Goal: Task Accomplishment & Management: Use online tool/utility

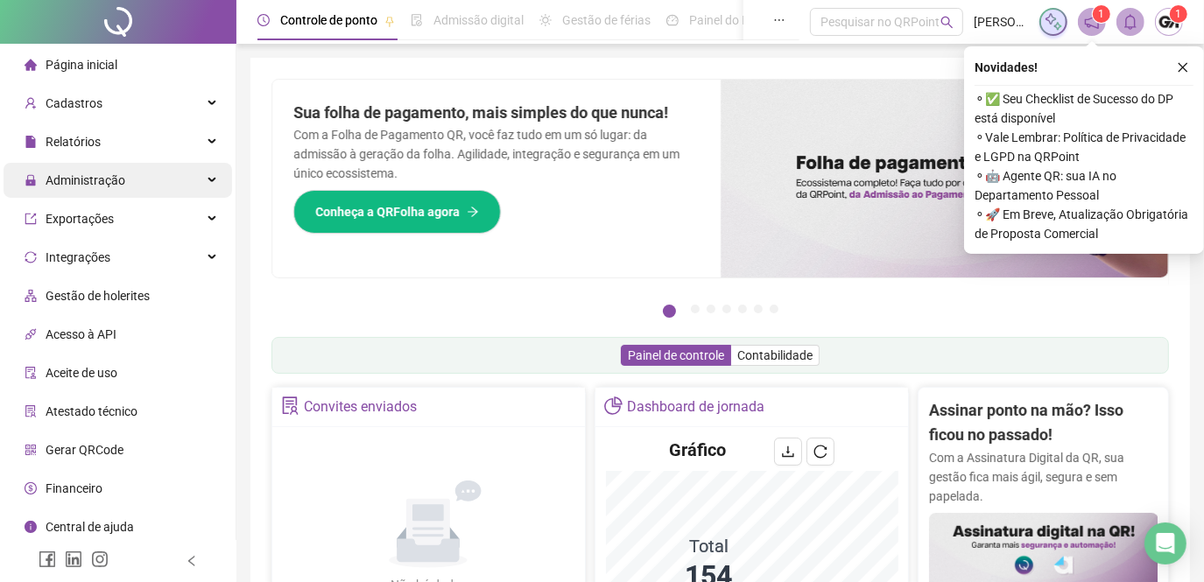
click at [112, 178] on span "Administração" at bounding box center [86, 180] width 80 height 14
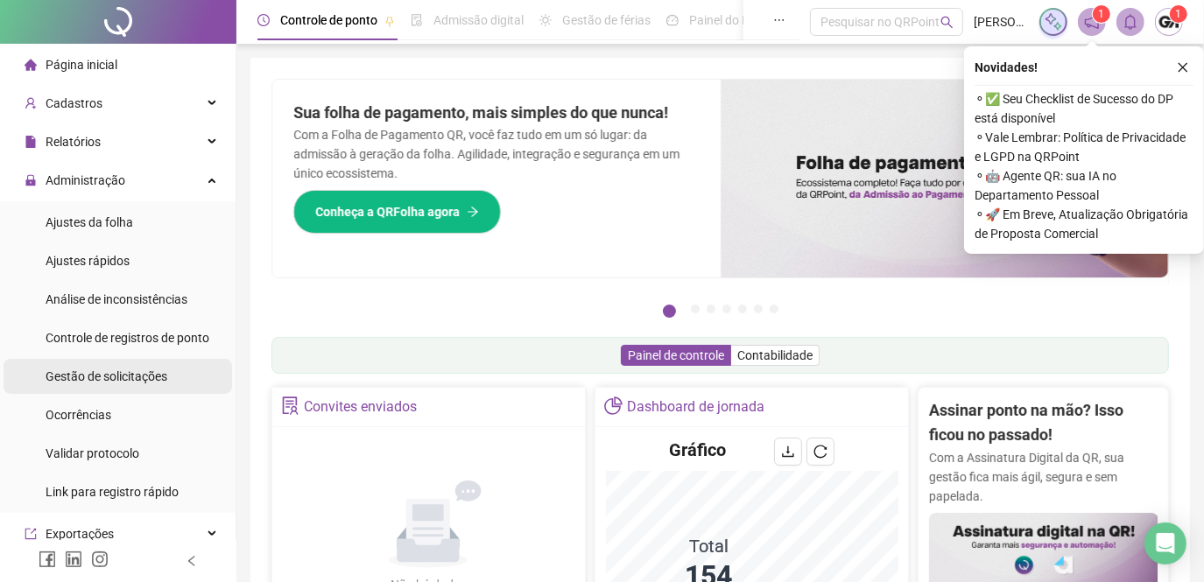
drag, startPoint x: 126, startPoint y: 376, endPoint x: 143, endPoint y: 362, distance: 21.7
click at [126, 376] on span "Gestão de solicitações" at bounding box center [107, 377] width 122 height 14
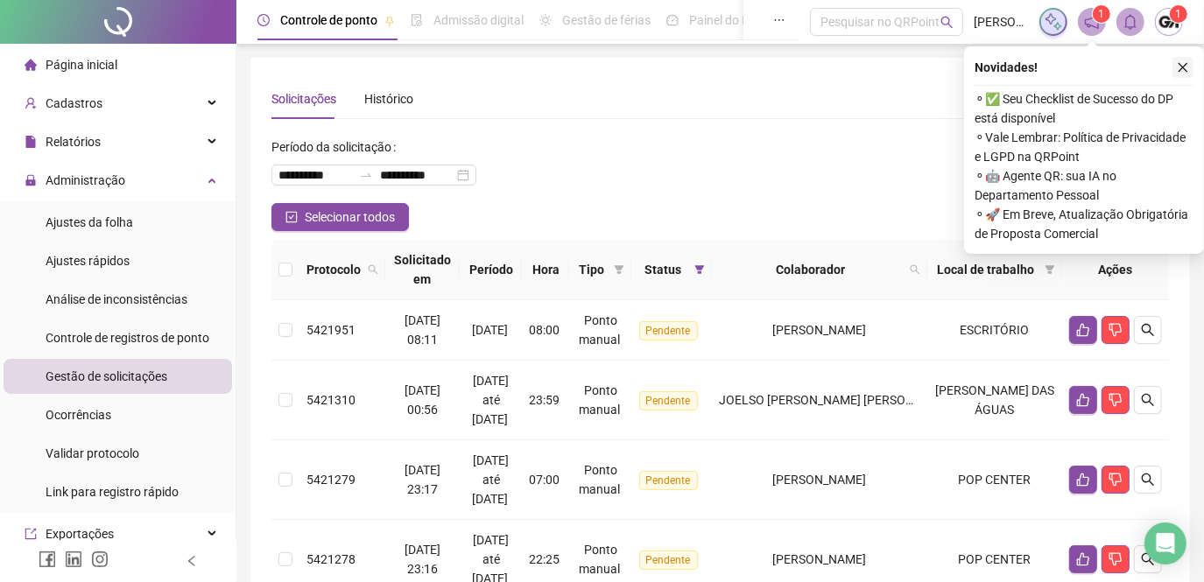
click at [1189, 65] on button "button" at bounding box center [1182, 67] width 21 height 21
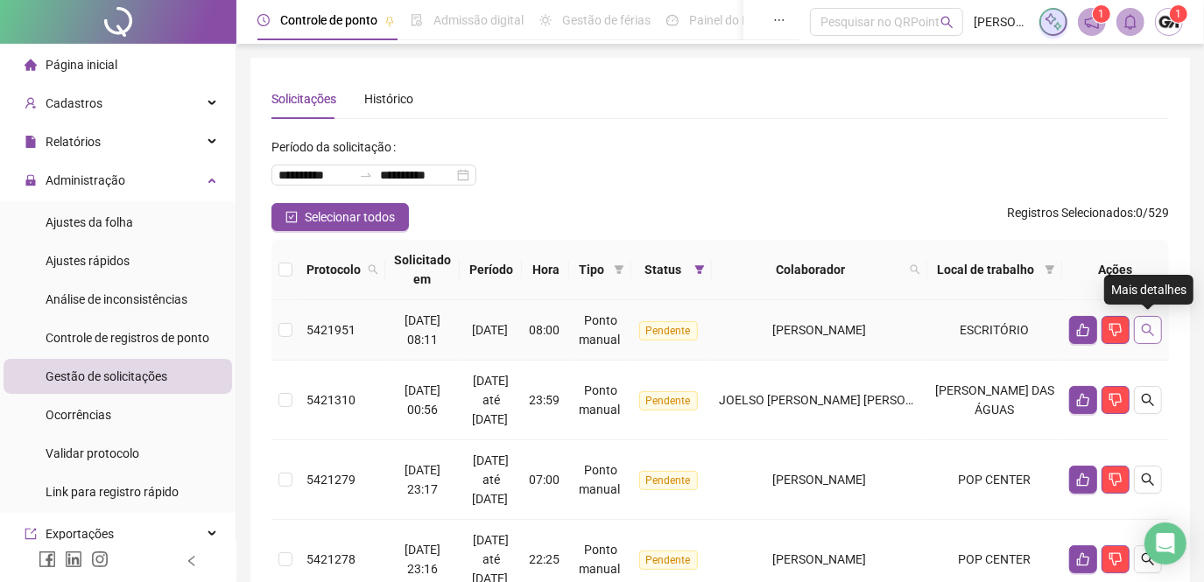
click at [1156, 328] on button "button" at bounding box center [1148, 330] width 28 height 28
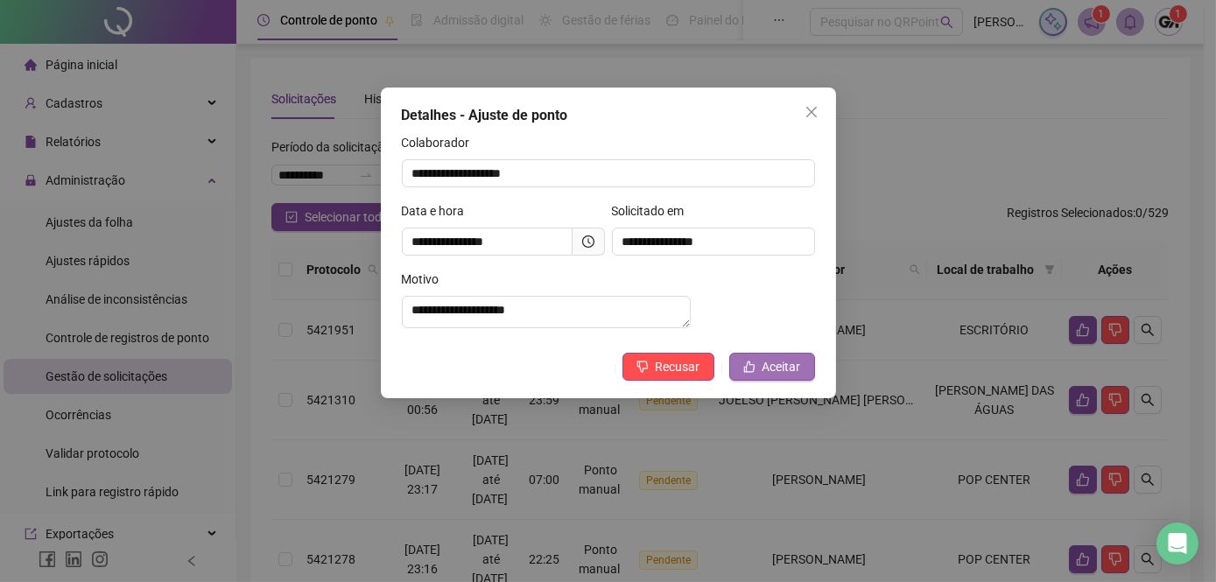
click at [752, 381] on button "Aceitar" at bounding box center [772, 367] width 86 height 28
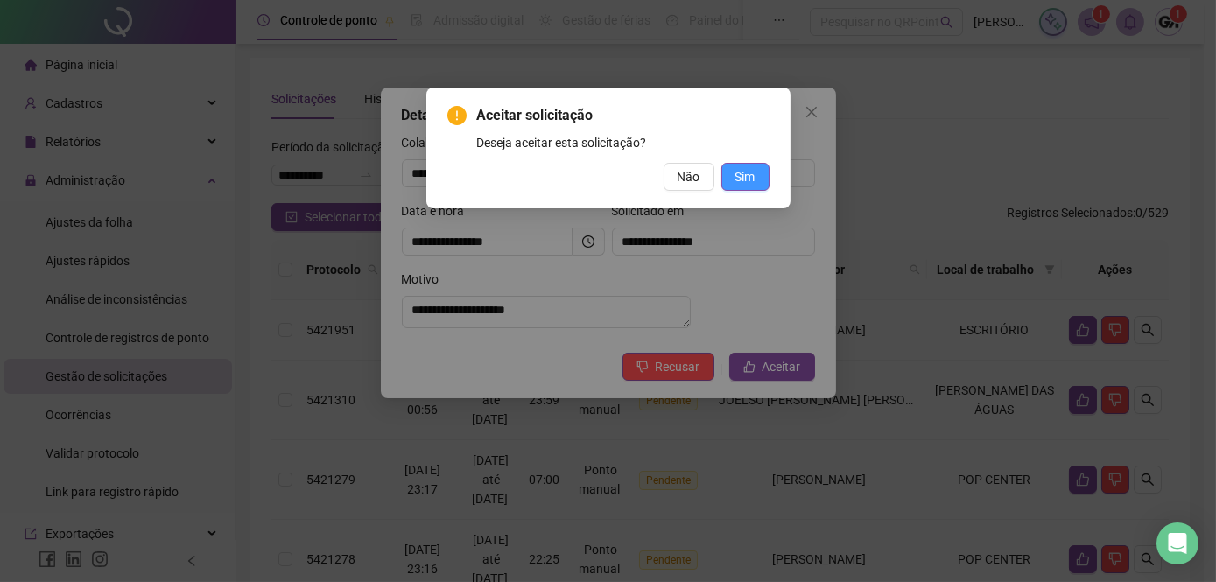
click at [743, 179] on span "Sim" at bounding box center [746, 176] width 20 height 19
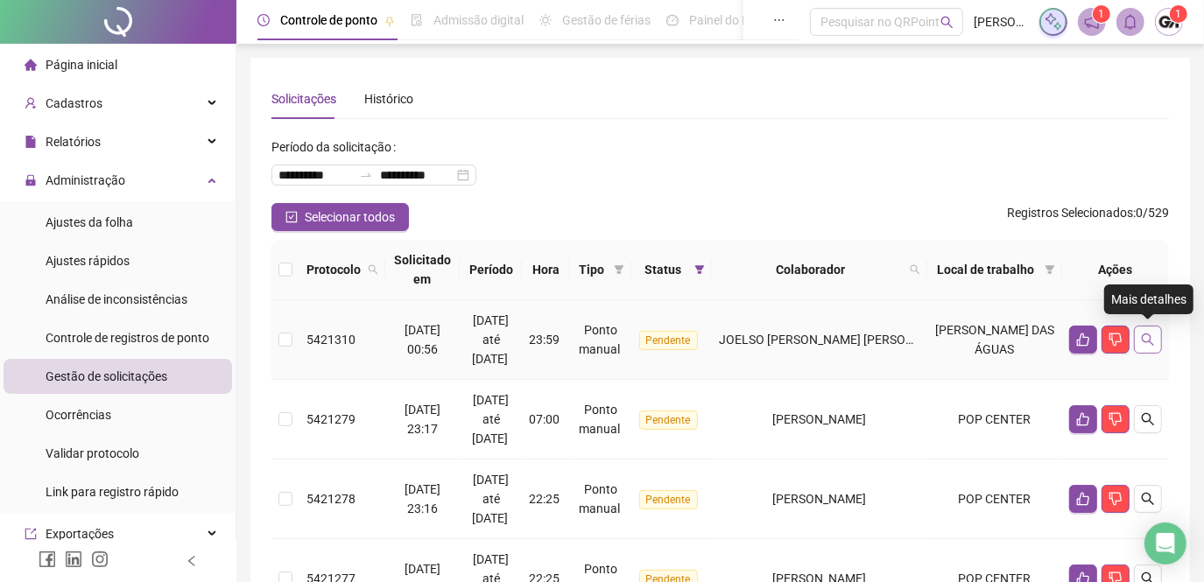
click at [1142, 338] on icon "search" at bounding box center [1148, 340] width 12 height 12
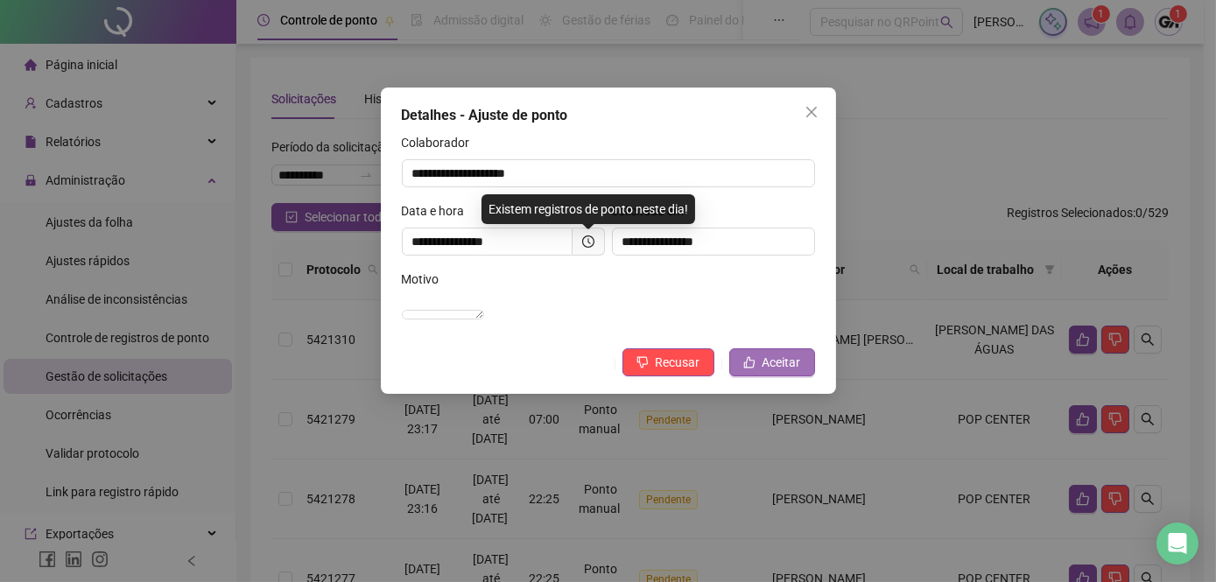
click at [790, 372] on span "Aceitar" at bounding box center [782, 362] width 39 height 19
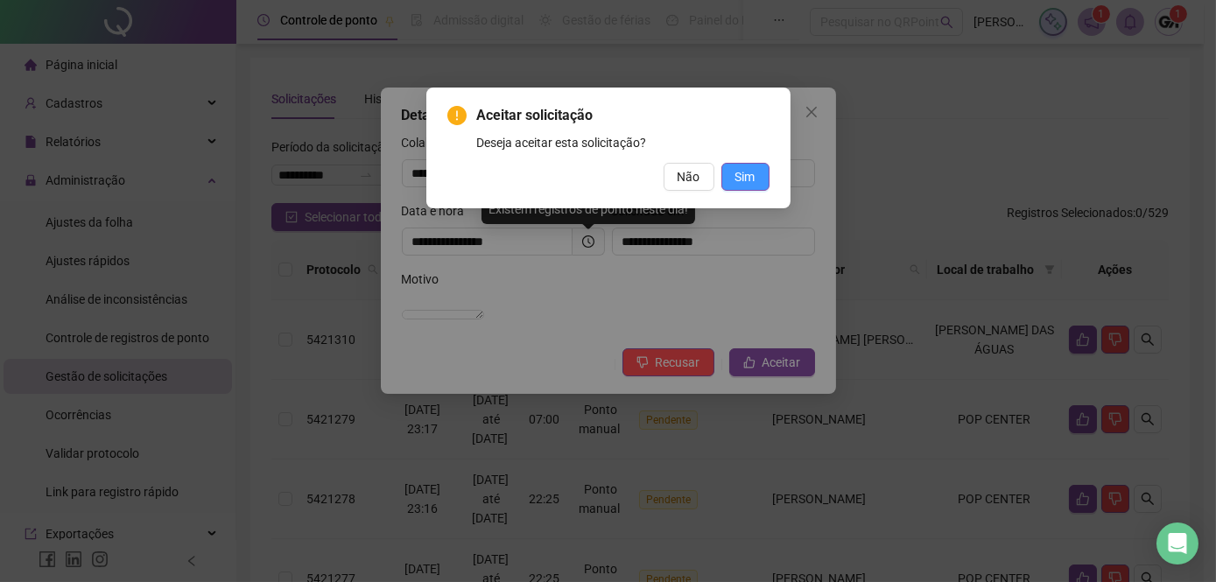
click at [744, 182] on span "Sim" at bounding box center [746, 176] width 20 height 19
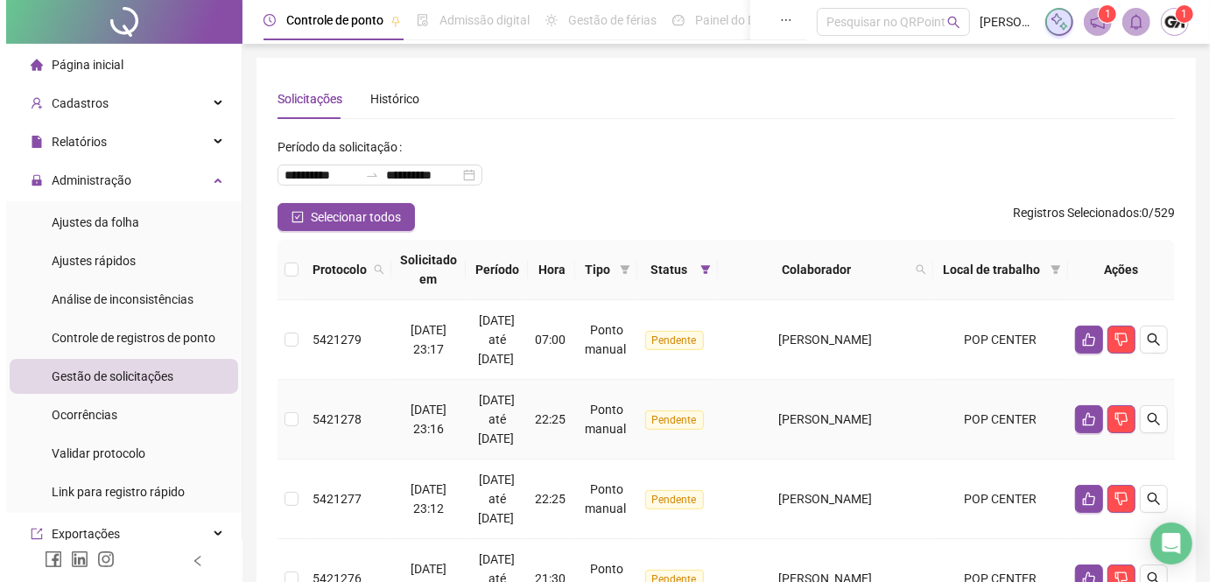
scroll to position [79, 0]
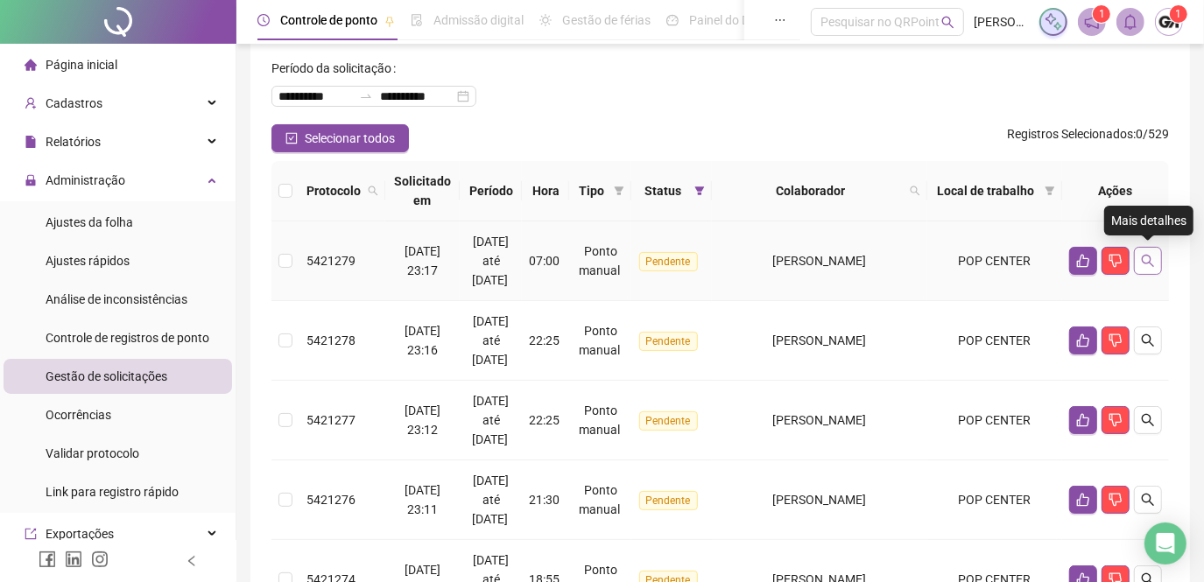
click at [1143, 257] on icon "search" at bounding box center [1148, 261] width 12 height 12
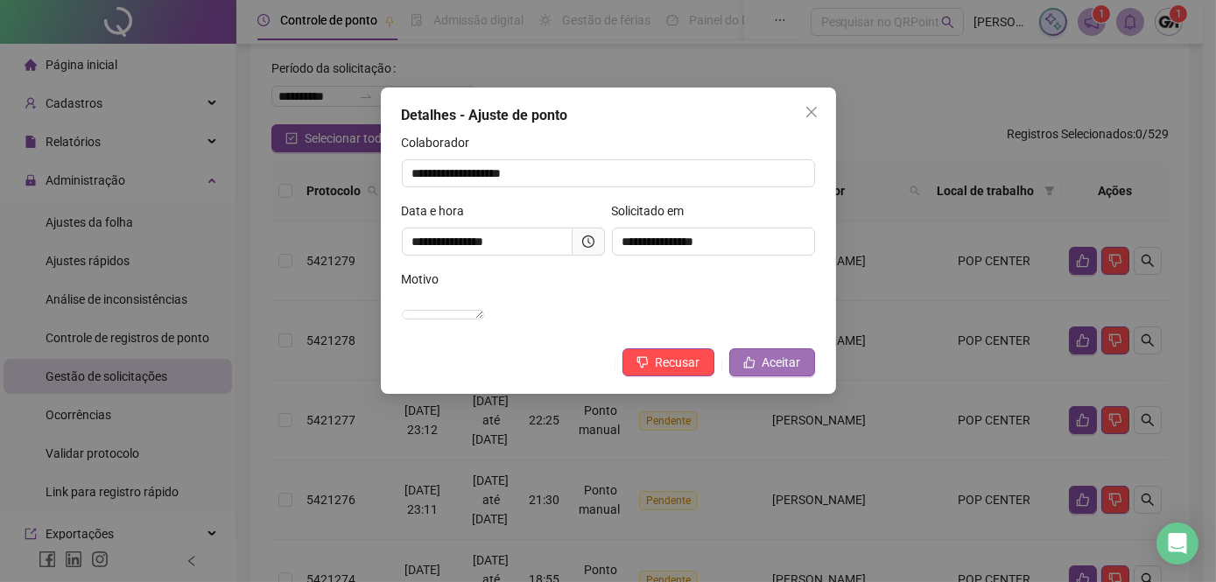
click at [751, 369] on icon "like" at bounding box center [749, 362] width 12 height 12
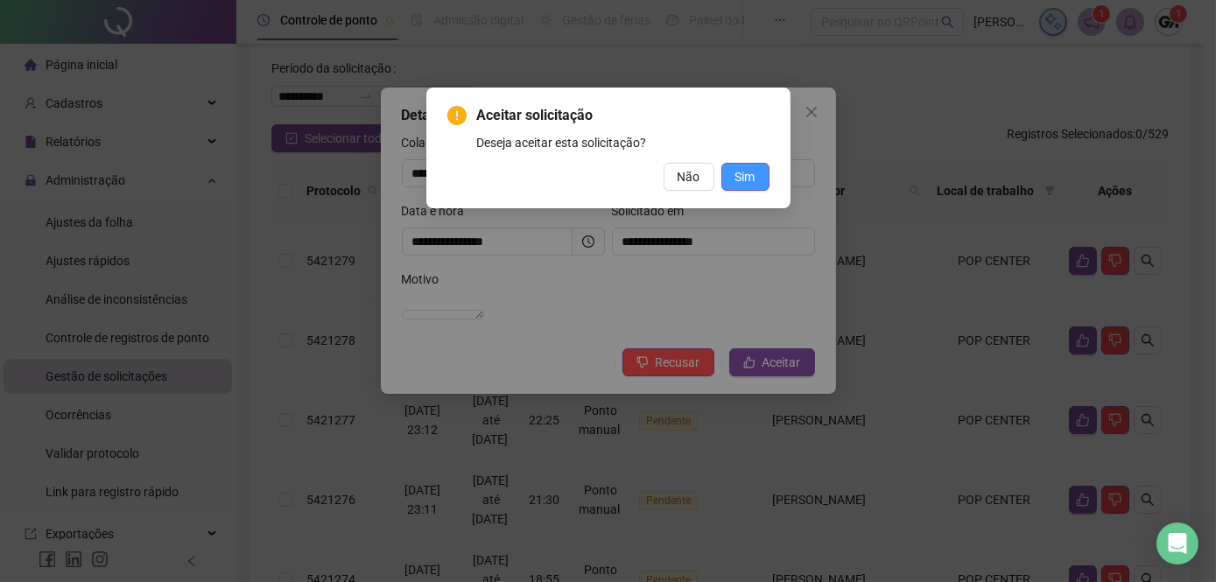
click at [742, 177] on span "Sim" at bounding box center [746, 176] width 20 height 19
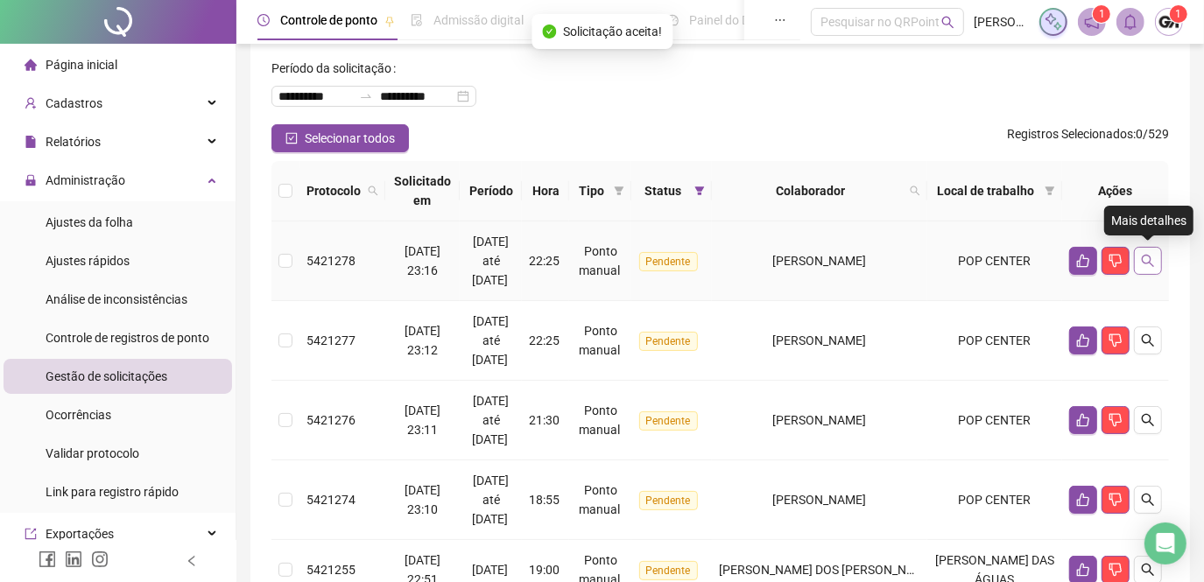
click at [1141, 257] on icon "search" at bounding box center [1148, 261] width 14 height 14
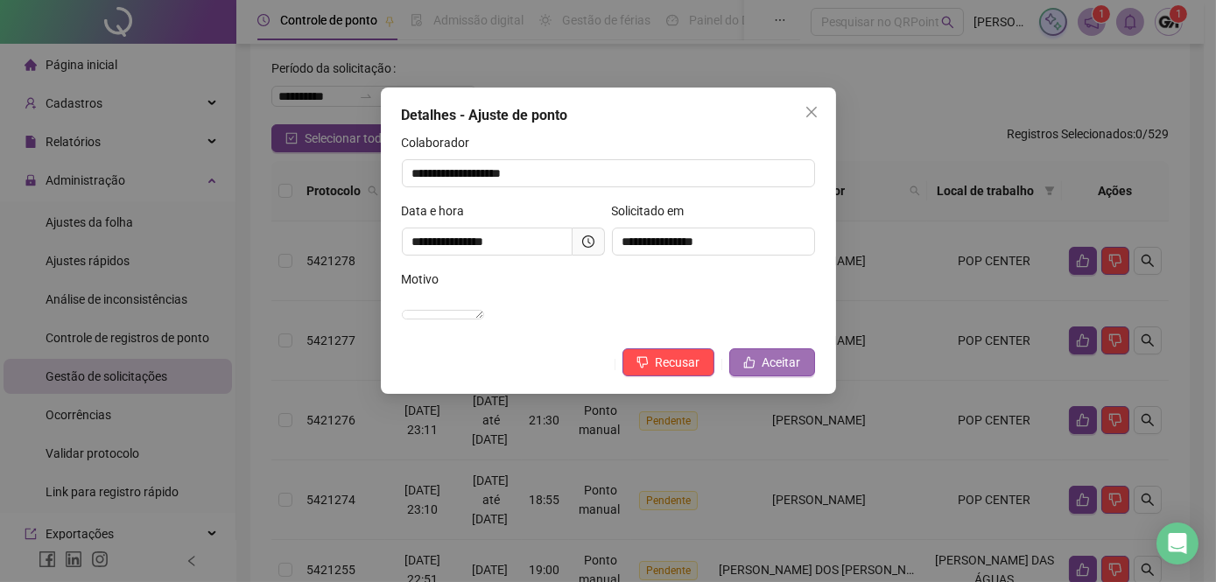
click at [770, 371] on span "Aceitar" at bounding box center [782, 362] width 39 height 19
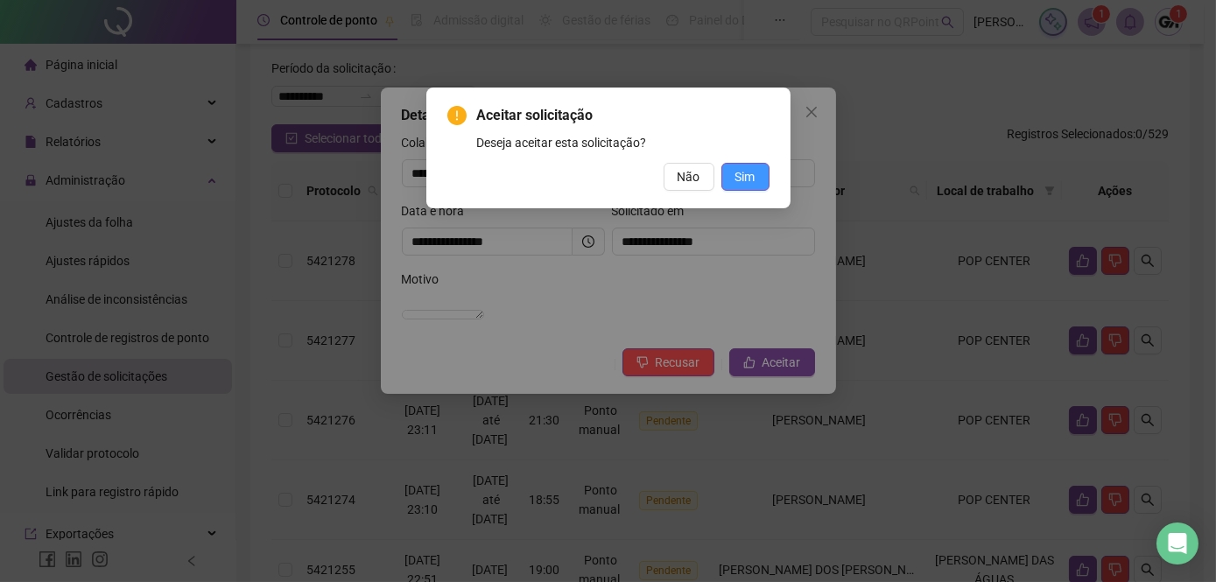
click at [737, 182] on span "Sim" at bounding box center [746, 176] width 20 height 19
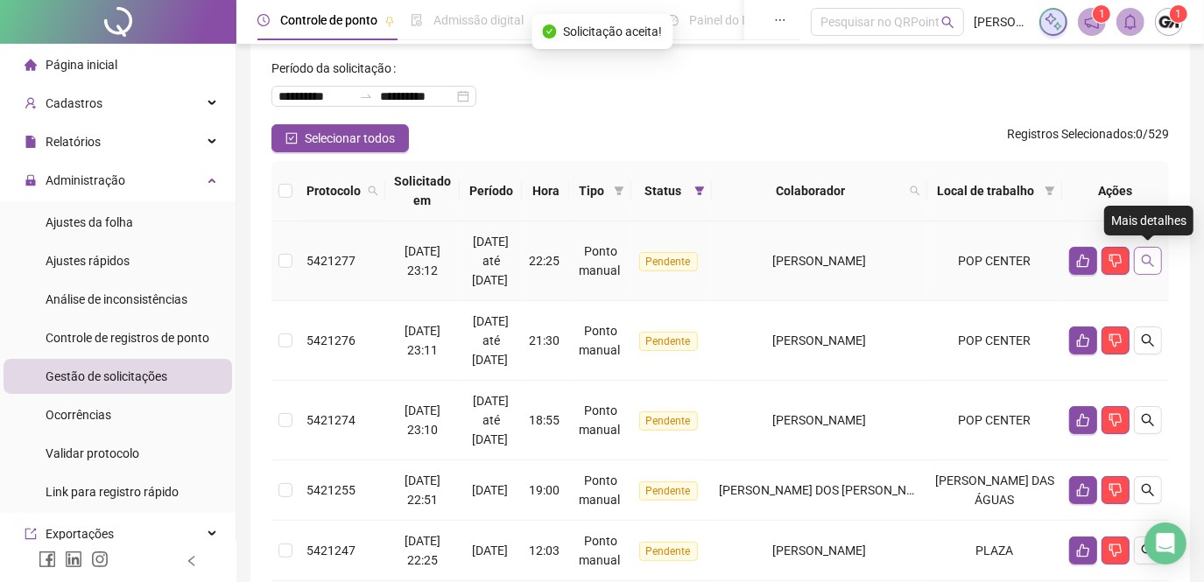
click at [1155, 264] on button "button" at bounding box center [1148, 261] width 28 height 28
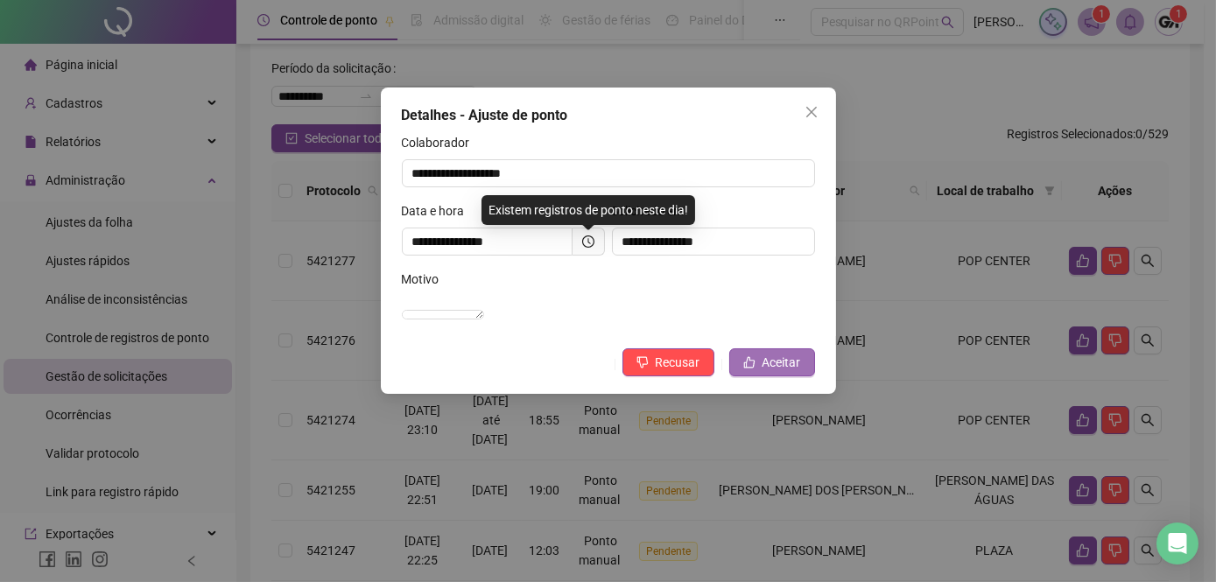
click at [782, 372] on span "Aceitar" at bounding box center [782, 362] width 39 height 19
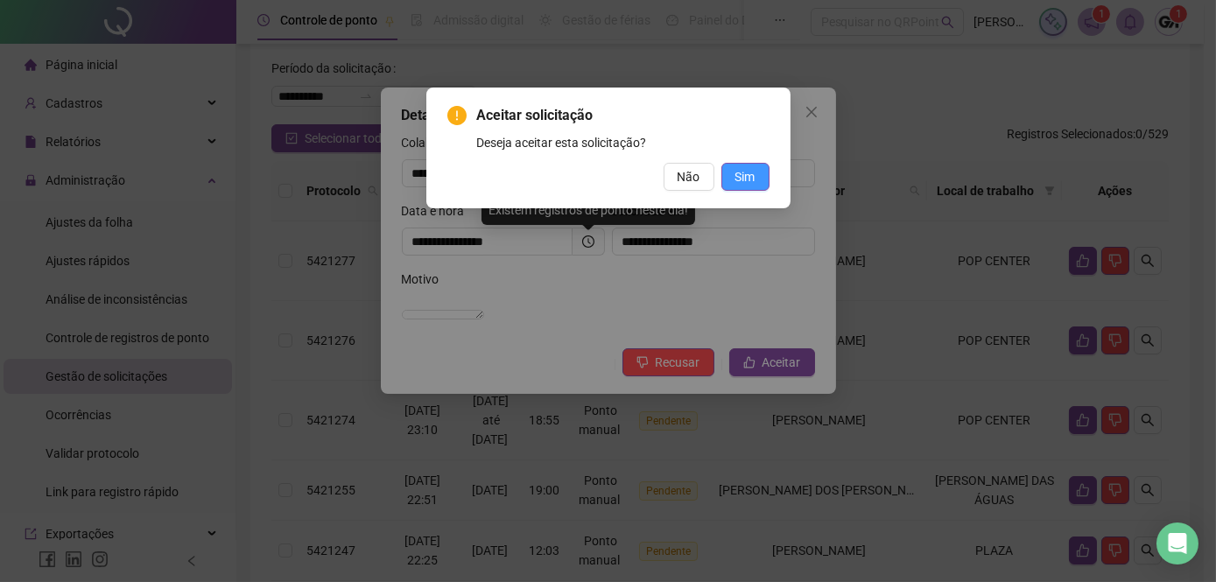
click at [756, 176] on button "Sim" at bounding box center [746, 177] width 48 height 28
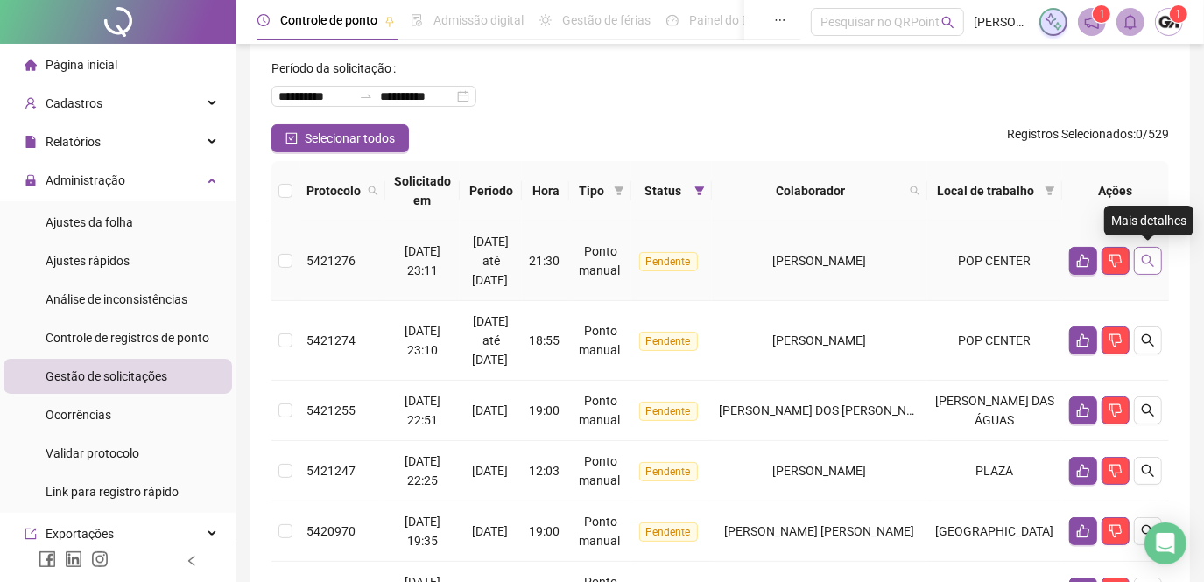
click at [1149, 264] on icon "search" at bounding box center [1148, 261] width 14 height 14
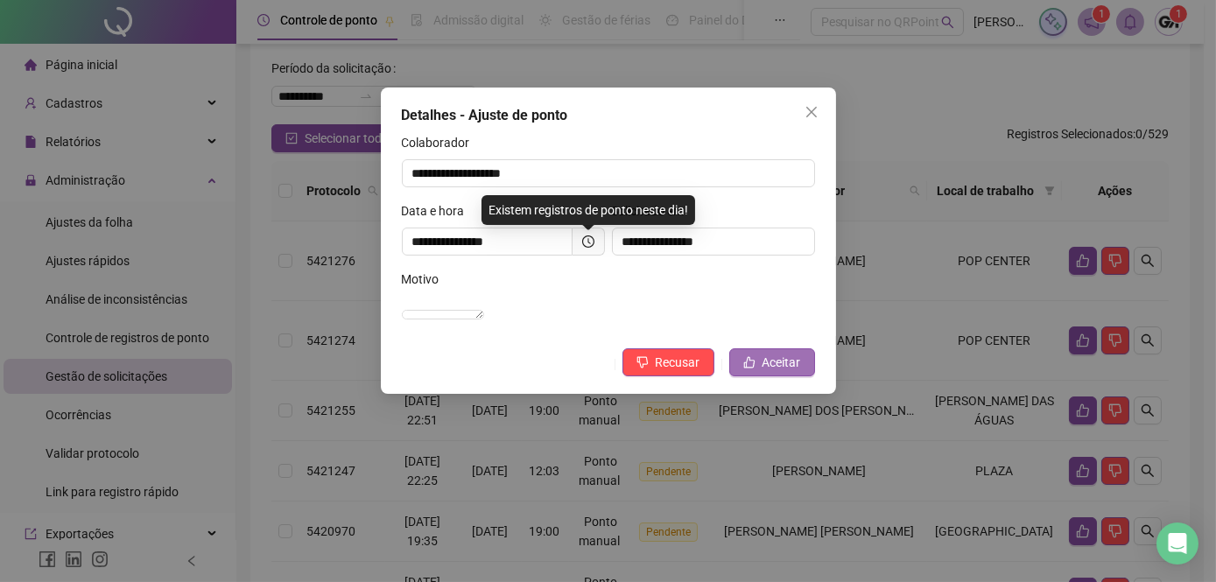
click at [792, 372] on span "Aceitar" at bounding box center [782, 362] width 39 height 19
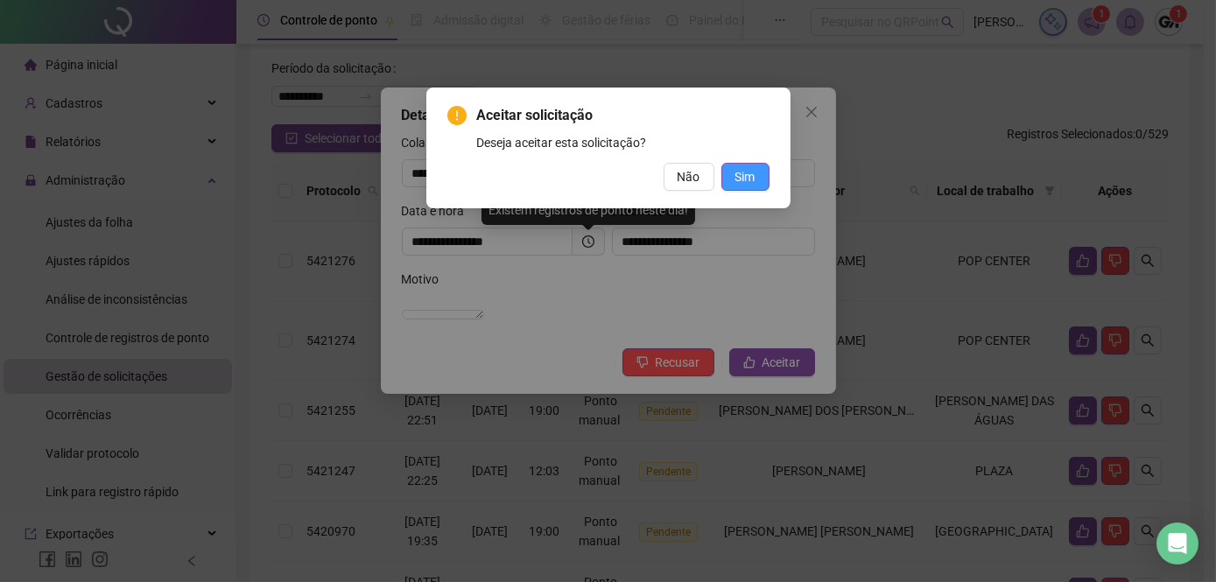
click at [761, 177] on button "Sim" at bounding box center [746, 177] width 48 height 28
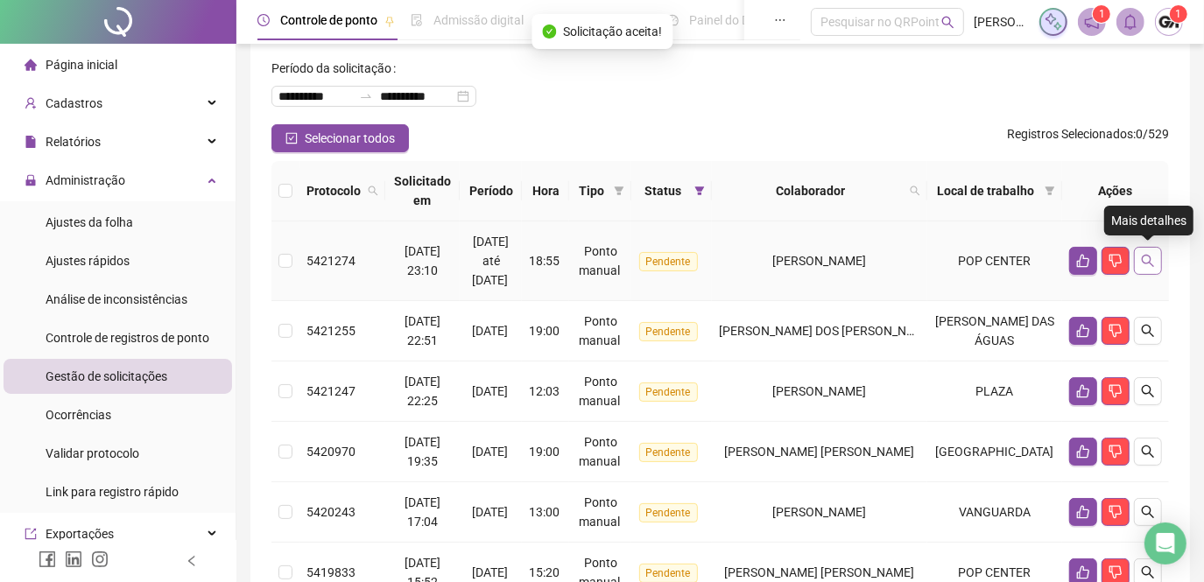
click at [1149, 257] on icon "search" at bounding box center [1148, 261] width 14 height 14
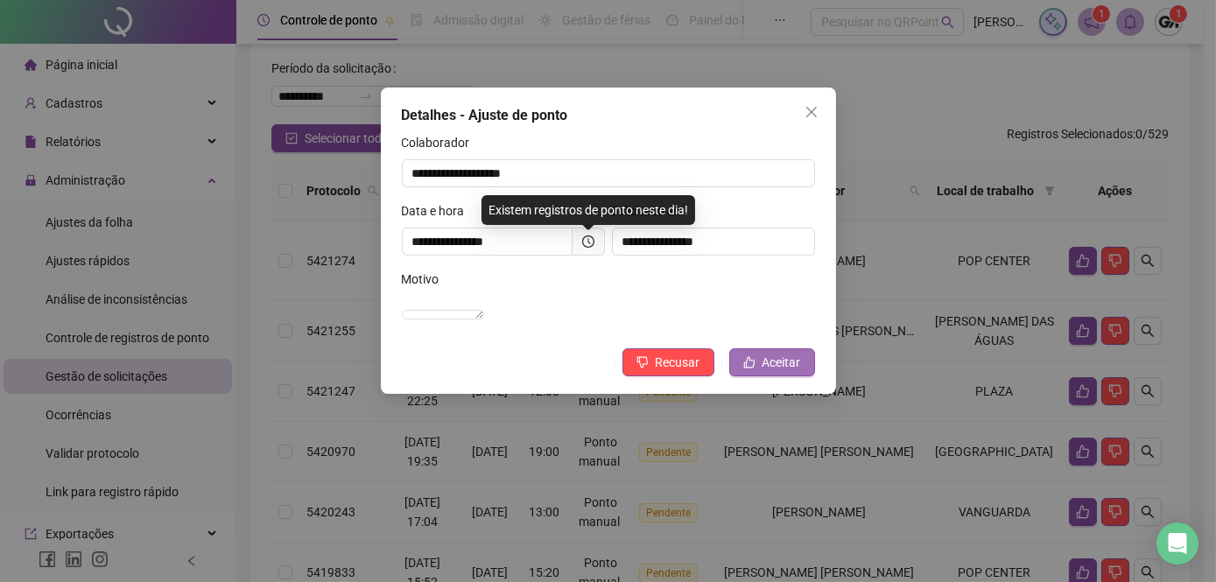
click at [783, 372] on span "Aceitar" at bounding box center [782, 362] width 39 height 19
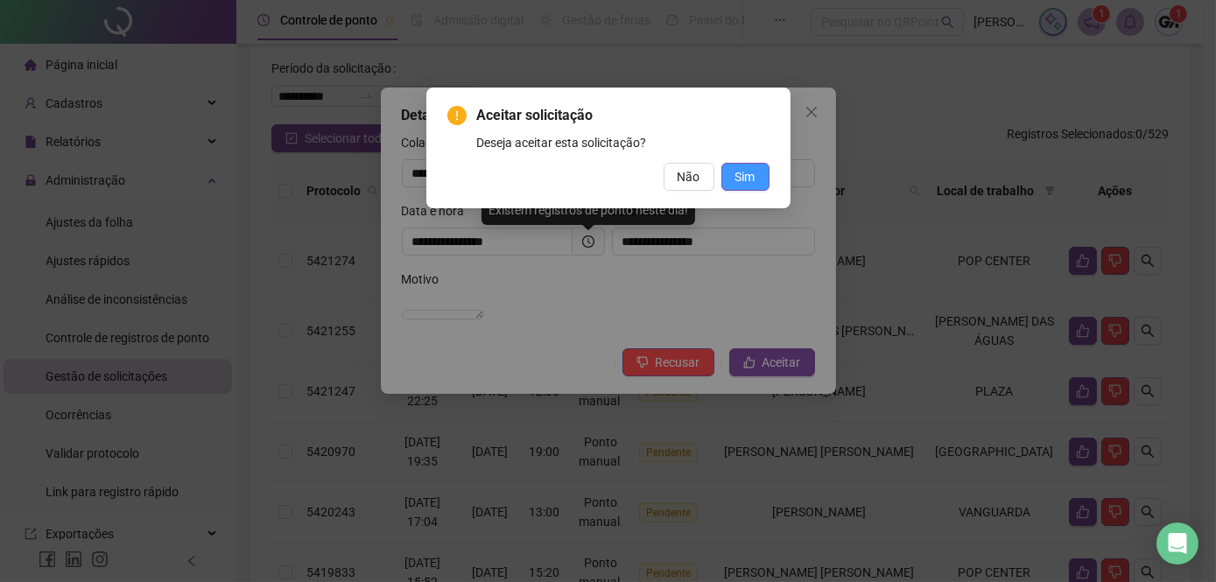
click at [733, 182] on button "Sim" at bounding box center [746, 177] width 48 height 28
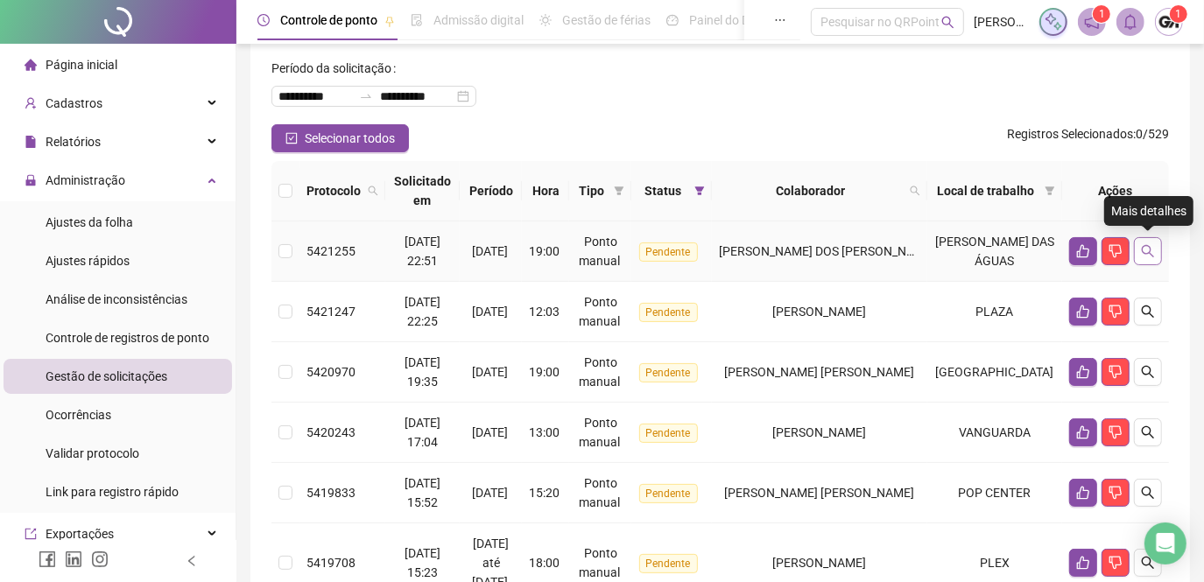
click at [1146, 249] on icon "search" at bounding box center [1148, 251] width 14 height 14
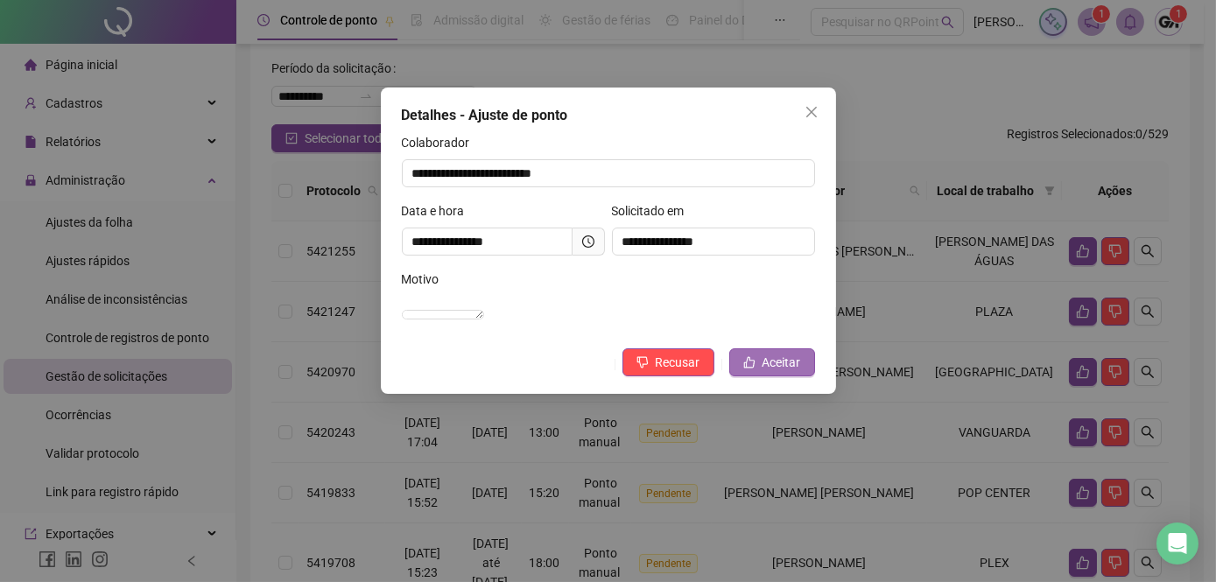
click at [777, 372] on span "Aceitar" at bounding box center [782, 362] width 39 height 19
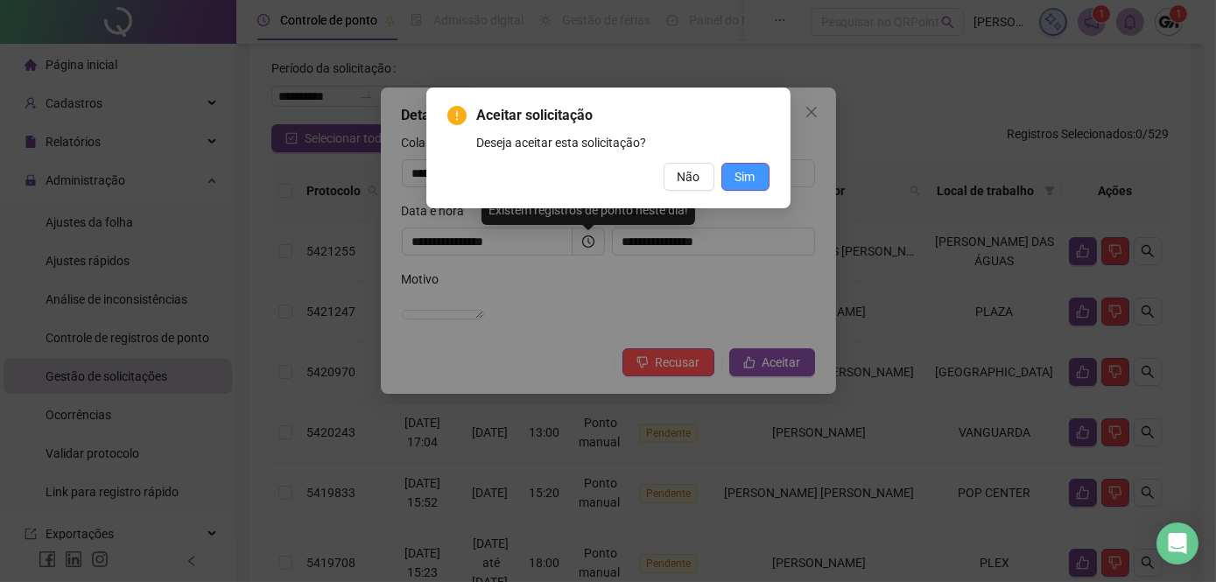
click at [747, 180] on span "Sim" at bounding box center [746, 176] width 20 height 19
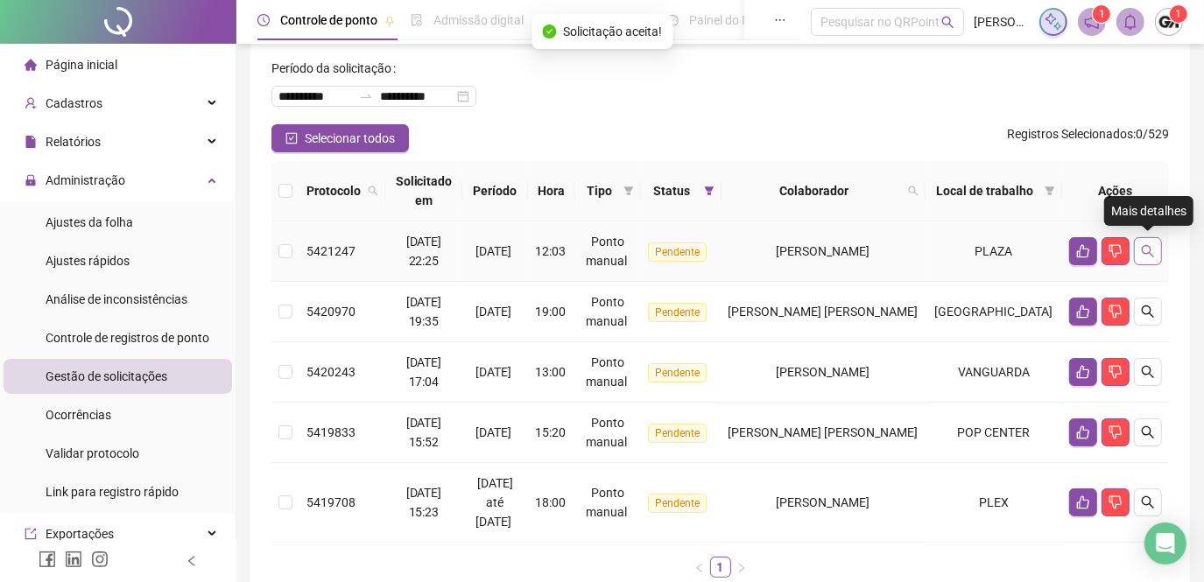
click at [1144, 246] on icon "search" at bounding box center [1148, 251] width 14 height 14
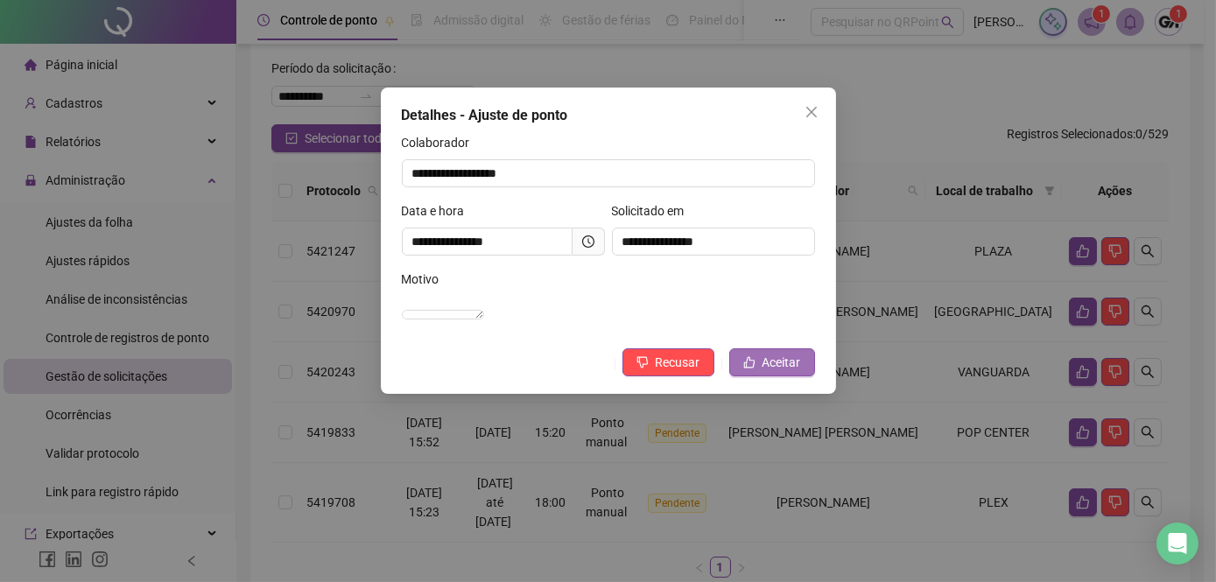
click at [775, 372] on span "Aceitar" at bounding box center [782, 362] width 39 height 19
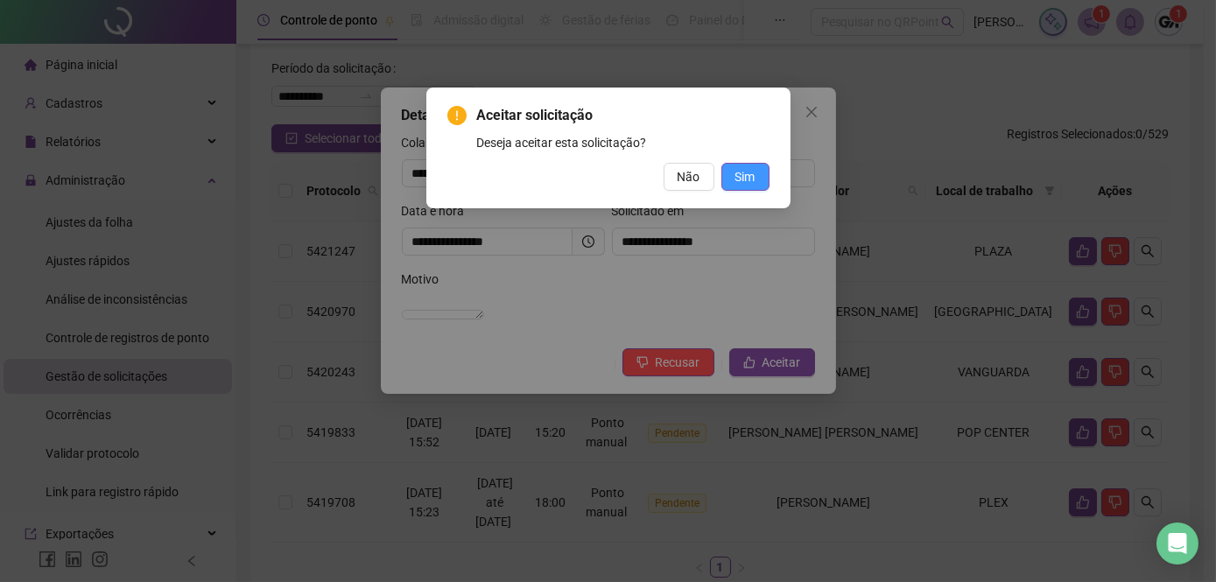
click at [750, 179] on span "Sim" at bounding box center [746, 176] width 20 height 19
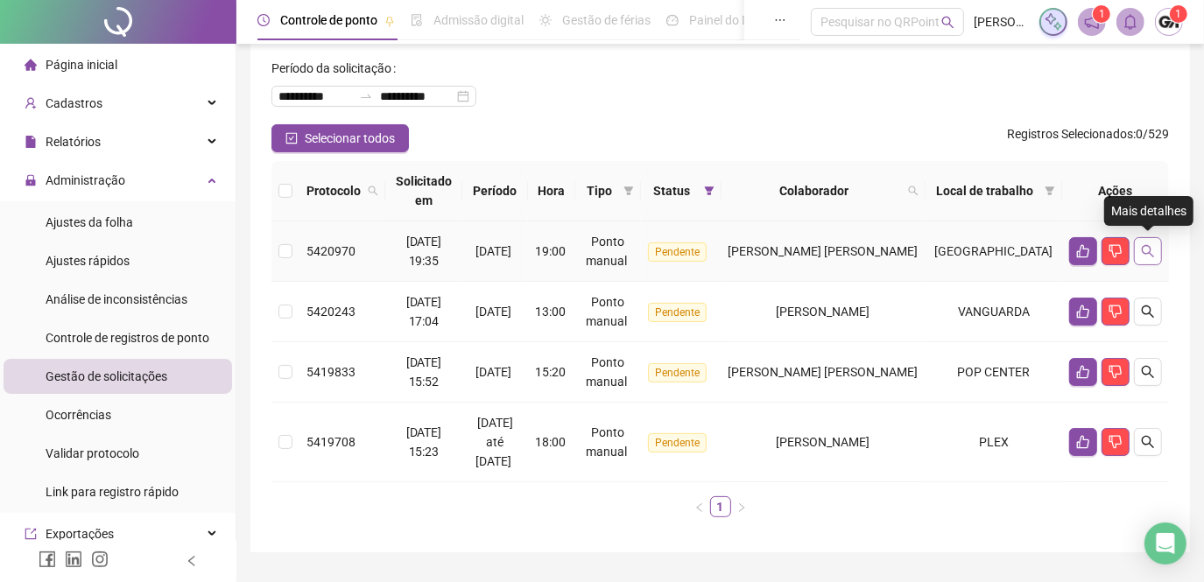
click at [1154, 246] on icon "search" at bounding box center [1148, 251] width 14 height 14
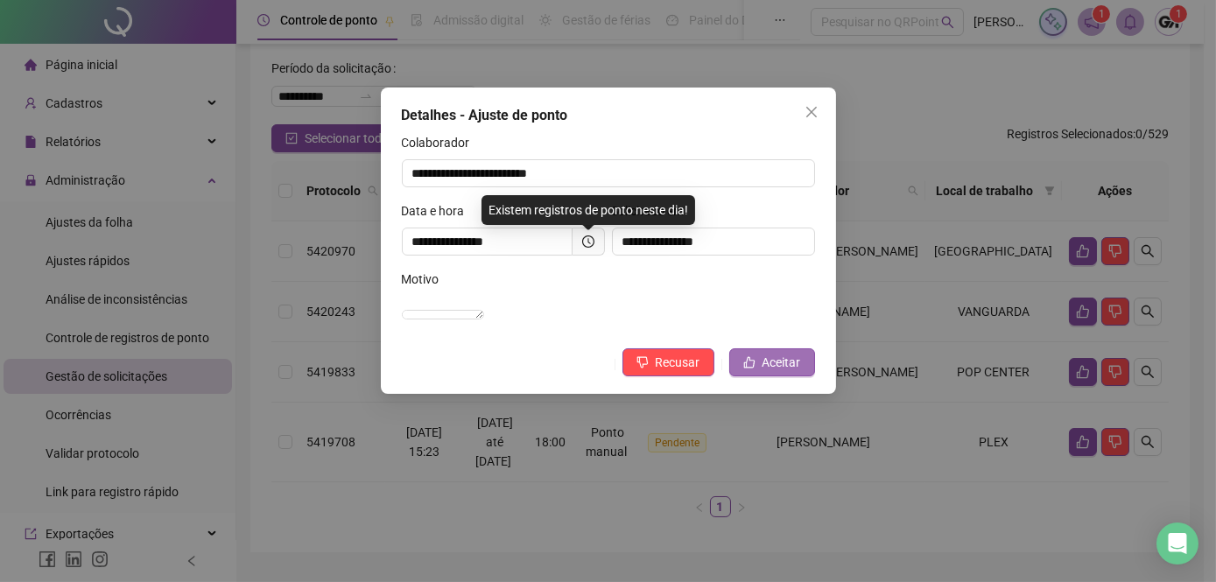
click at [776, 372] on span "Aceitar" at bounding box center [782, 362] width 39 height 19
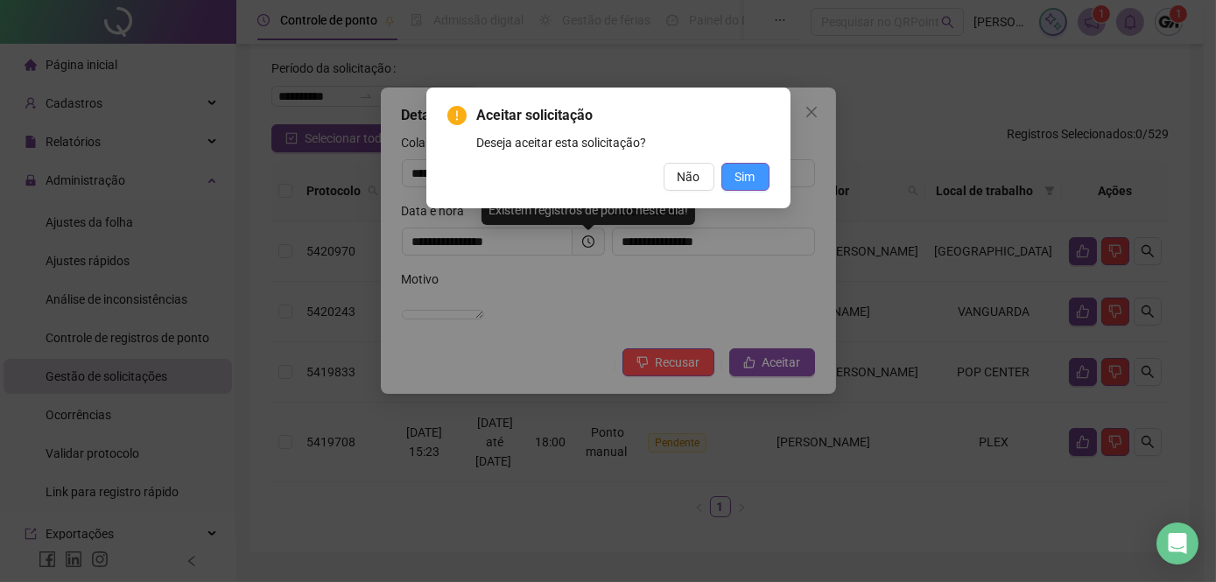
click at [754, 185] on span "Sim" at bounding box center [746, 176] width 20 height 19
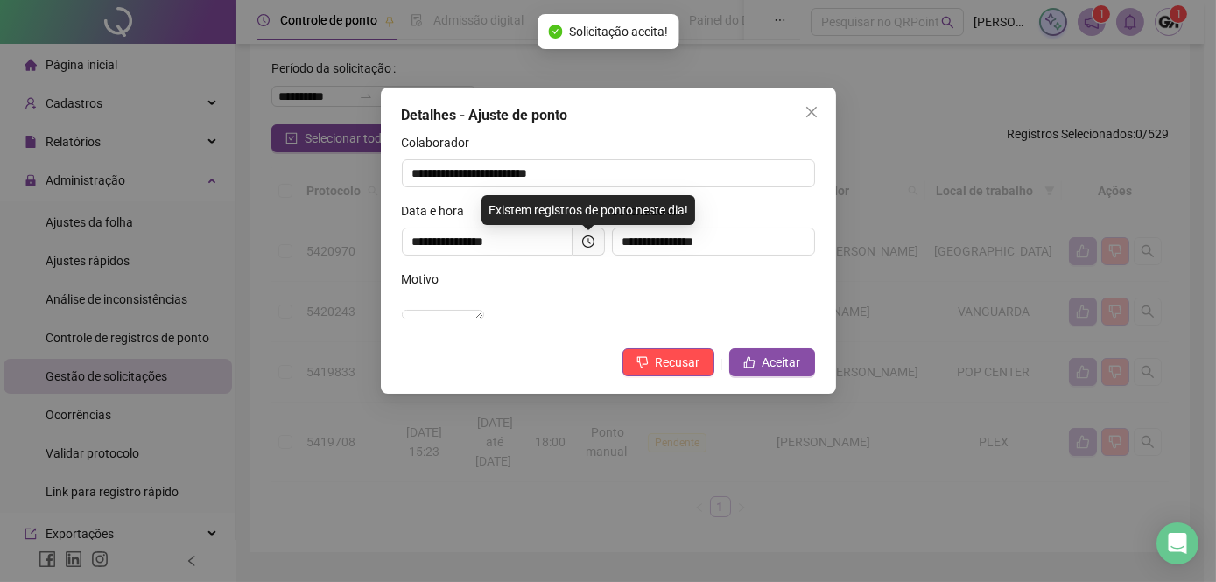
scroll to position [62, 0]
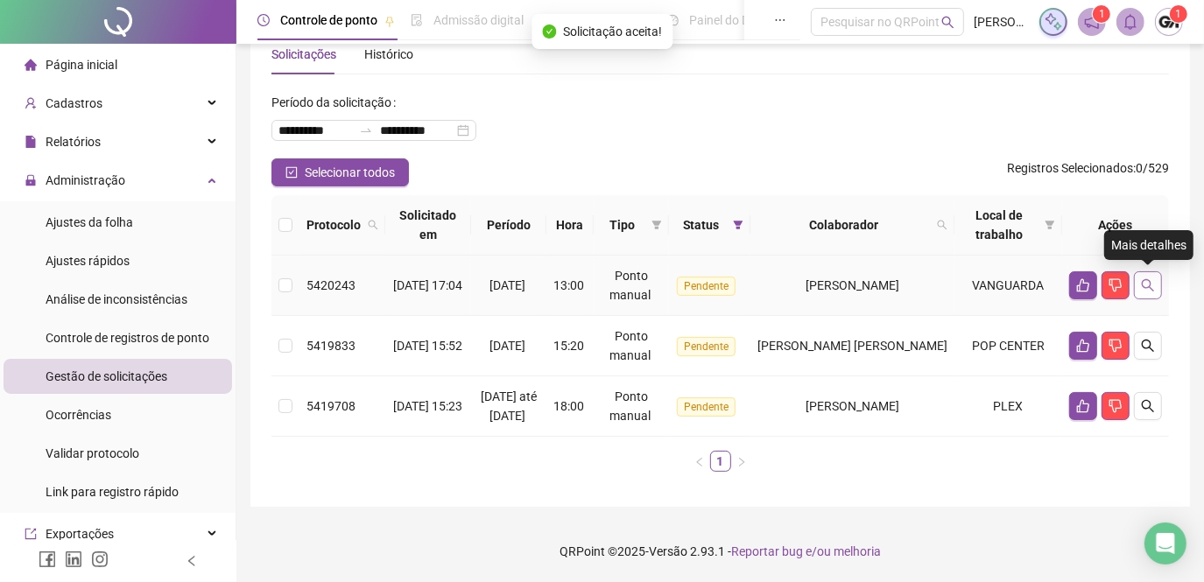
click at [1152, 278] on icon "search" at bounding box center [1148, 285] width 14 height 14
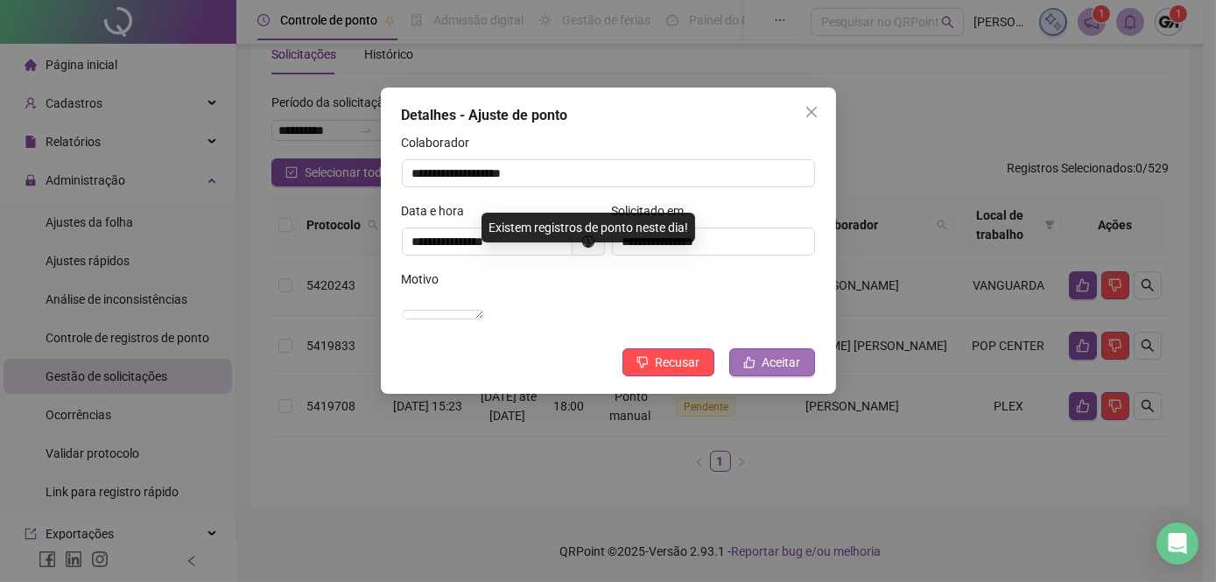
click at [790, 372] on span "Aceitar" at bounding box center [782, 362] width 39 height 19
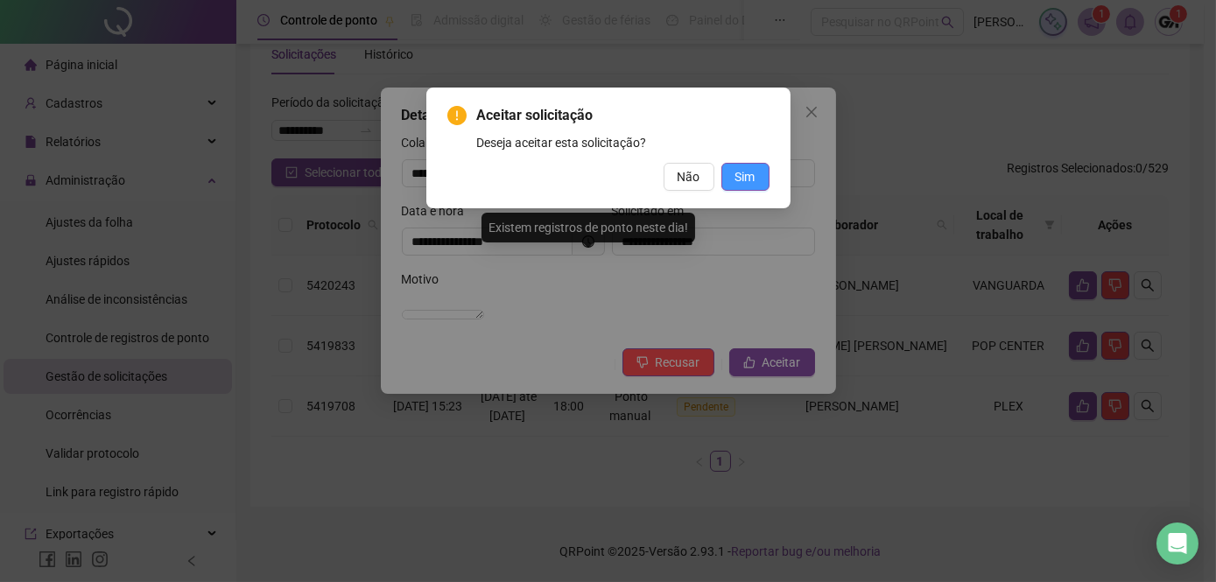
click at [748, 177] on span "Sim" at bounding box center [746, 176] width 20 height 19
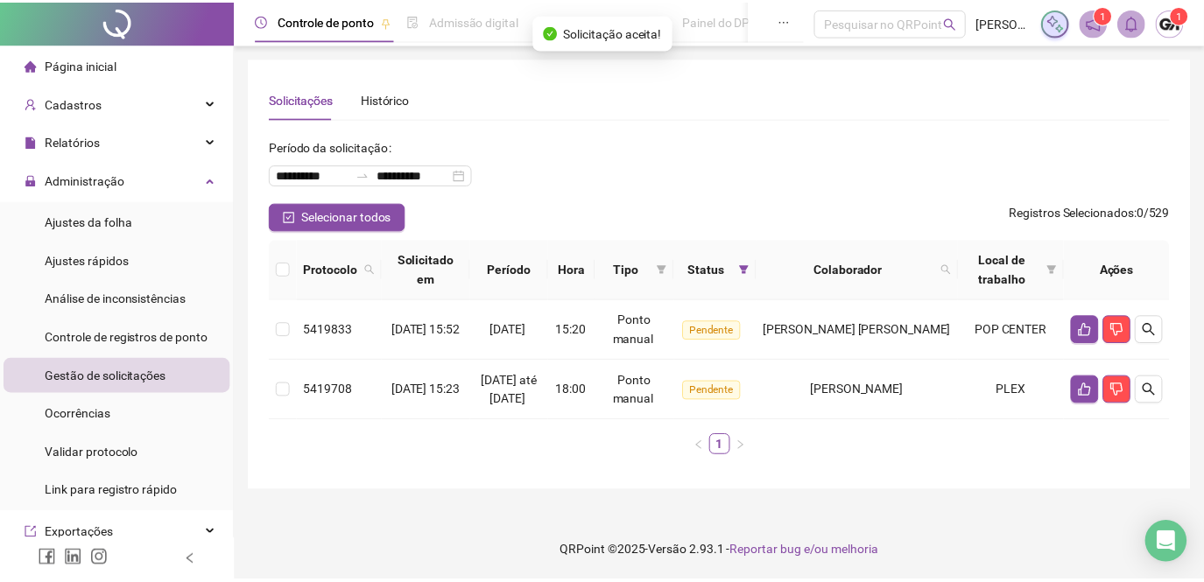
scroll to position [0, 0]
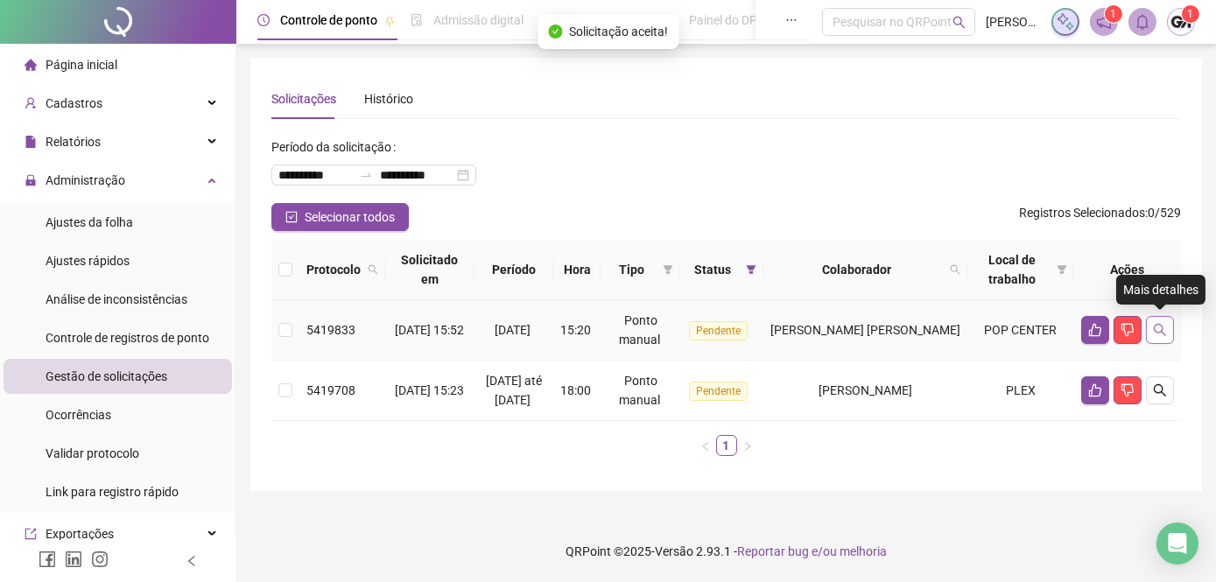
click at [1163, 331] on icon "search" at bounding box center [1160, 330] width 12 height 12
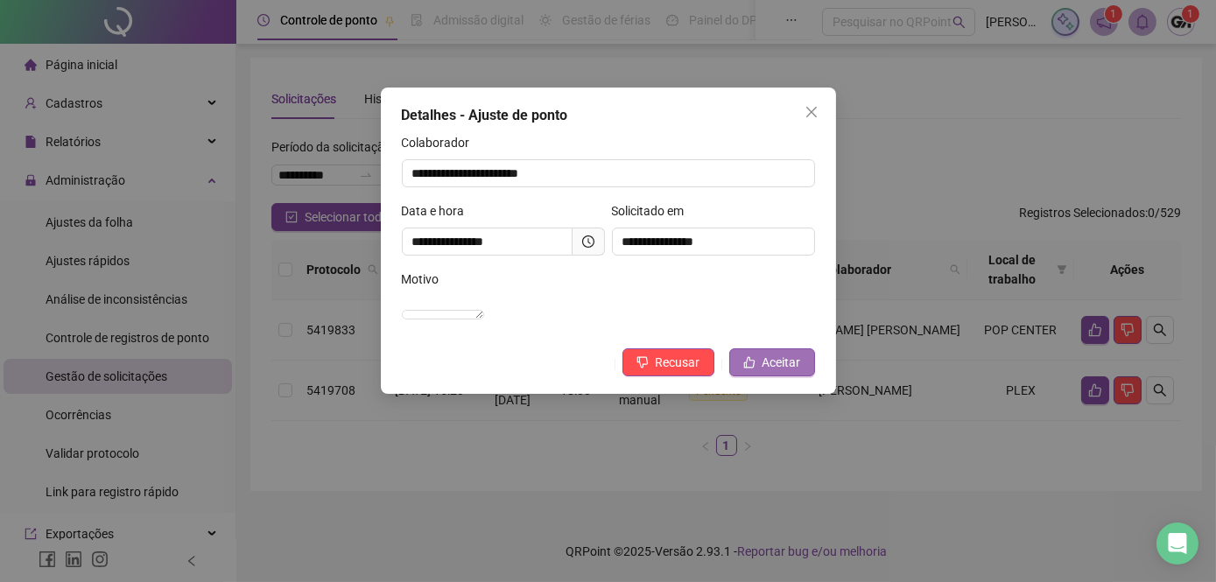
click at [785, 372] on span "Aceitar" at bounding box center [782, 362] width 39 height 19
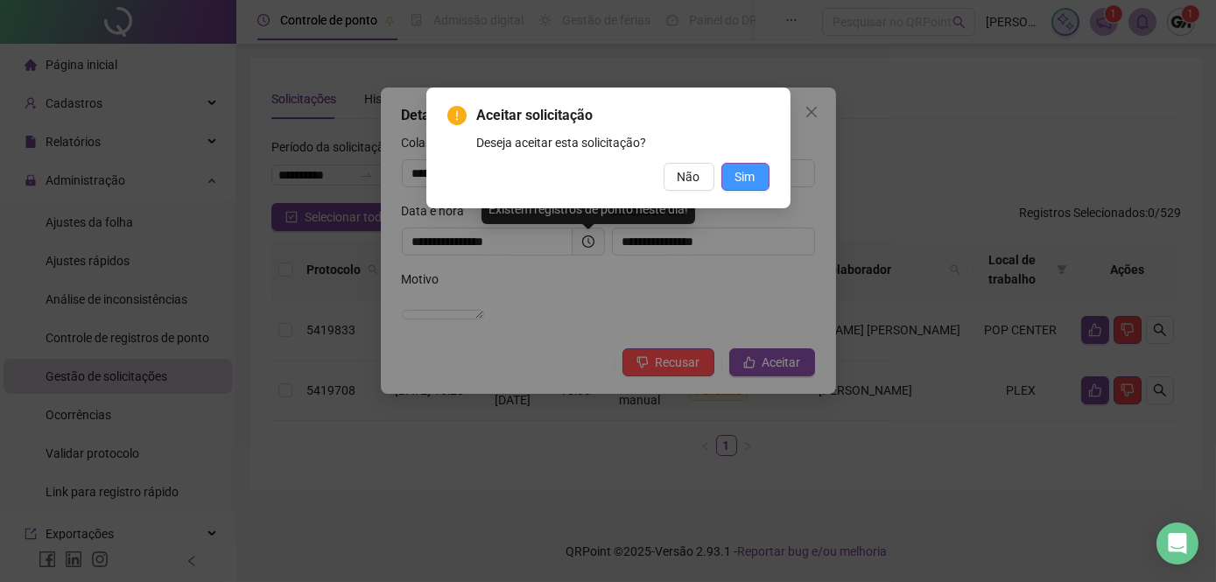
click at [743, 175] on span "Sim" at bounding box center [746, 176] width 20 height 19
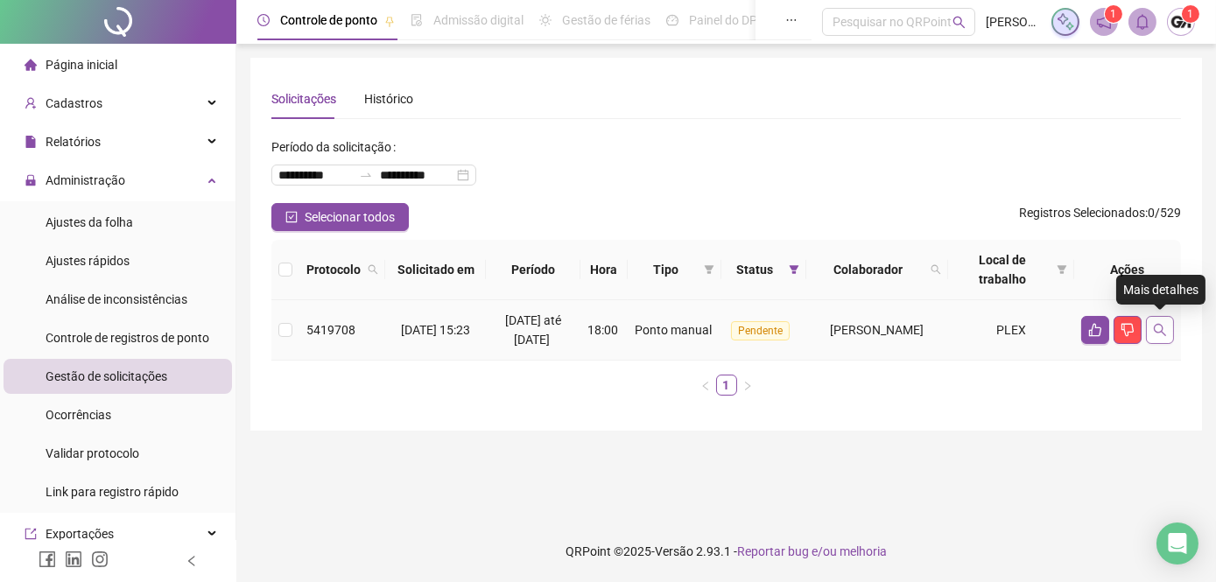
click at [1161, 328] on icon "search" at bounding box center [1160, 330] width 14 height 14
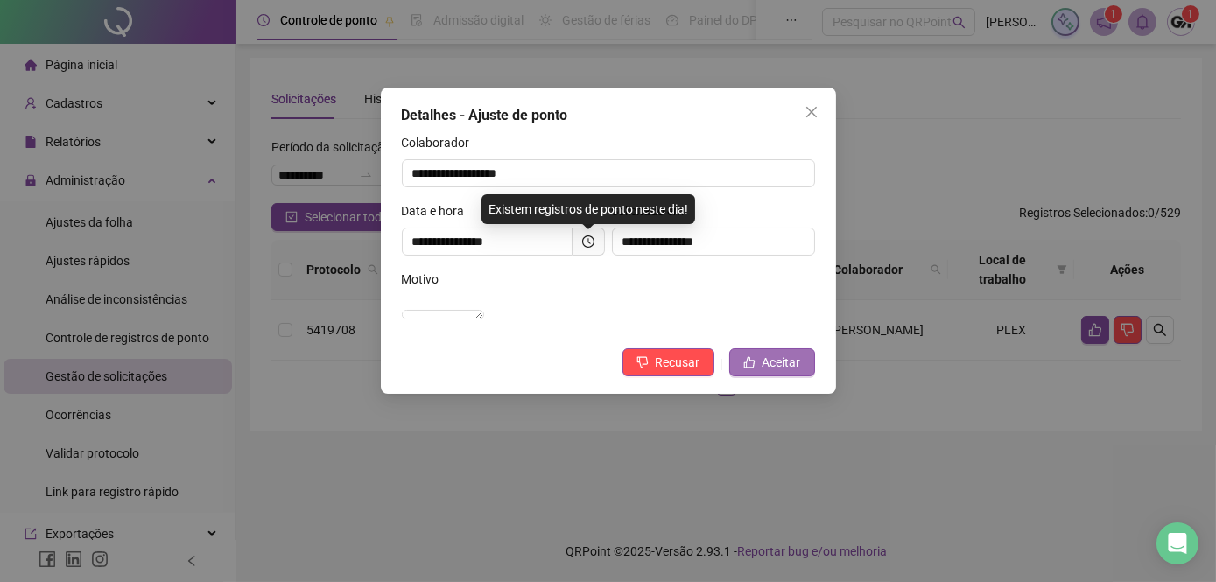
click at [789, 372] on span "Aceitar" at bounding box center [782, 362] width 39 height 19
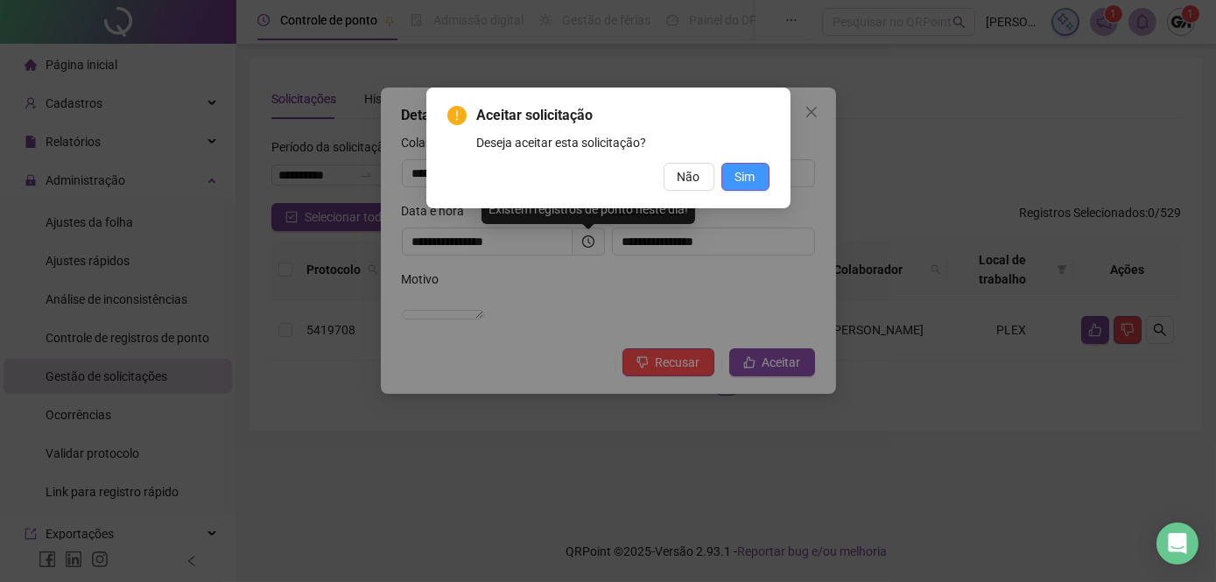
click at [750, 170] on span "Sim" at bounding box center [746, 176] width 20 height 19
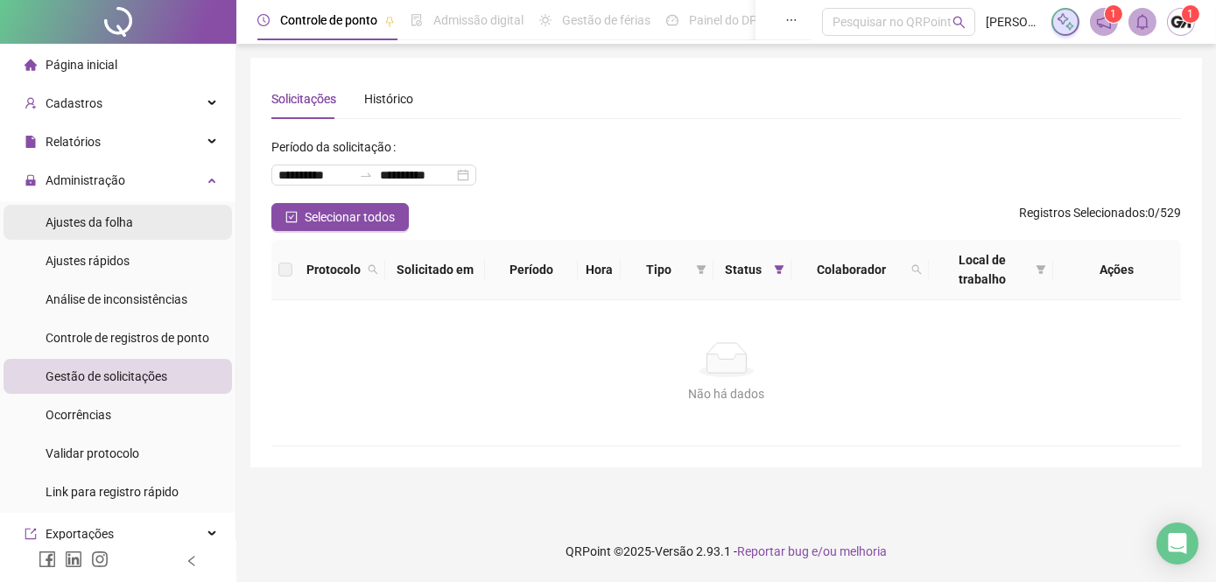
click at [96, 223] on span "Ajustes da folha" at bounding box center [90, 222] width 88 height 14
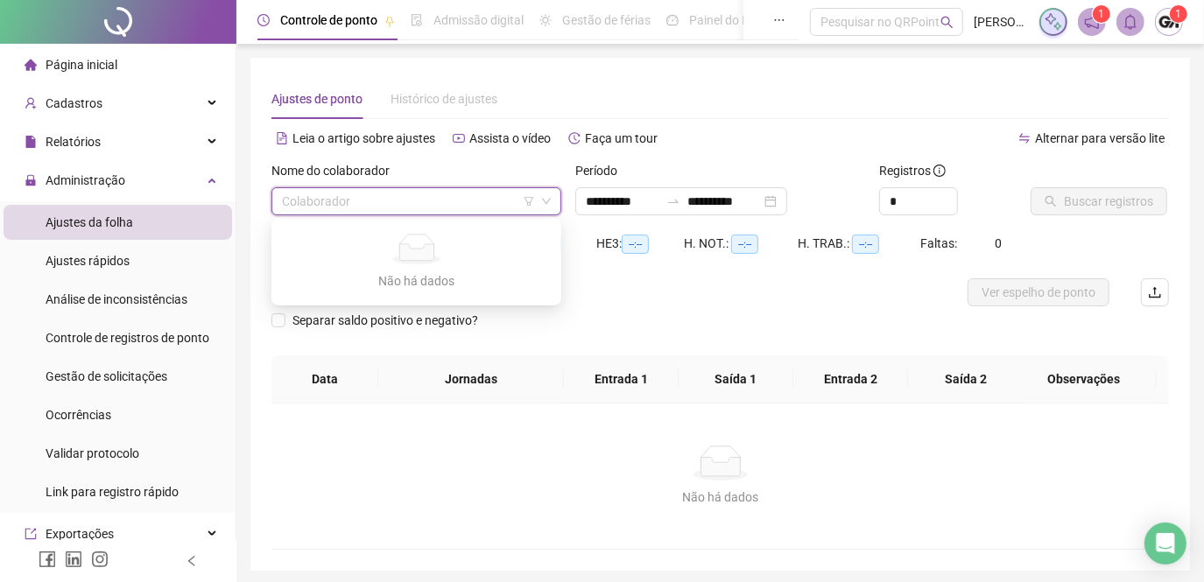
click at [445, 203] on input "search" at bounding box center [408, 201] width 253 height 26
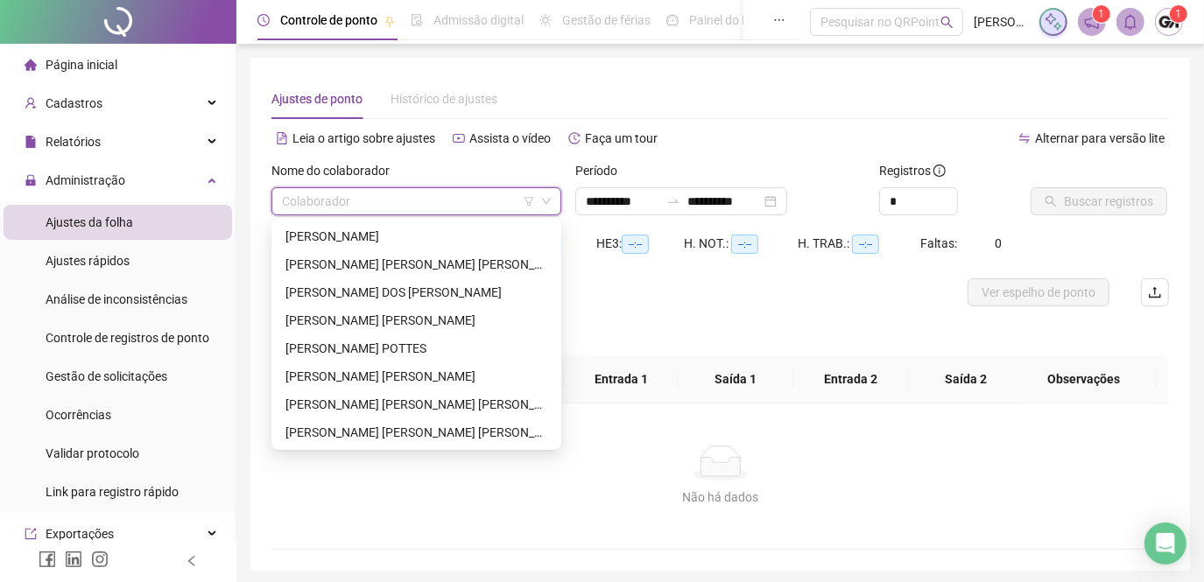
type input "**********"
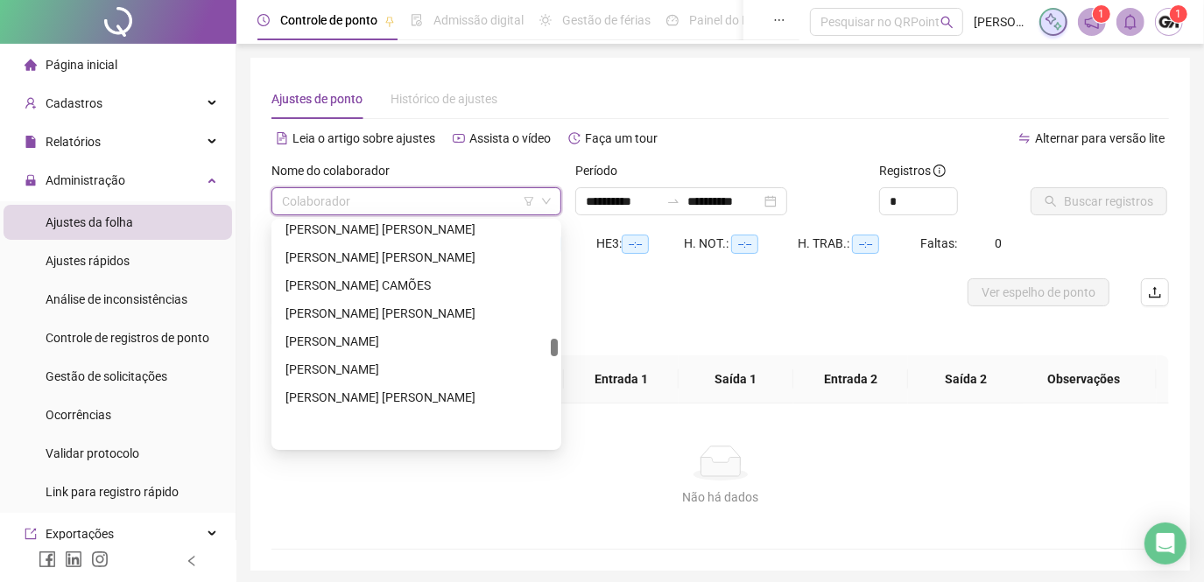
scroll to position [2308, 0]
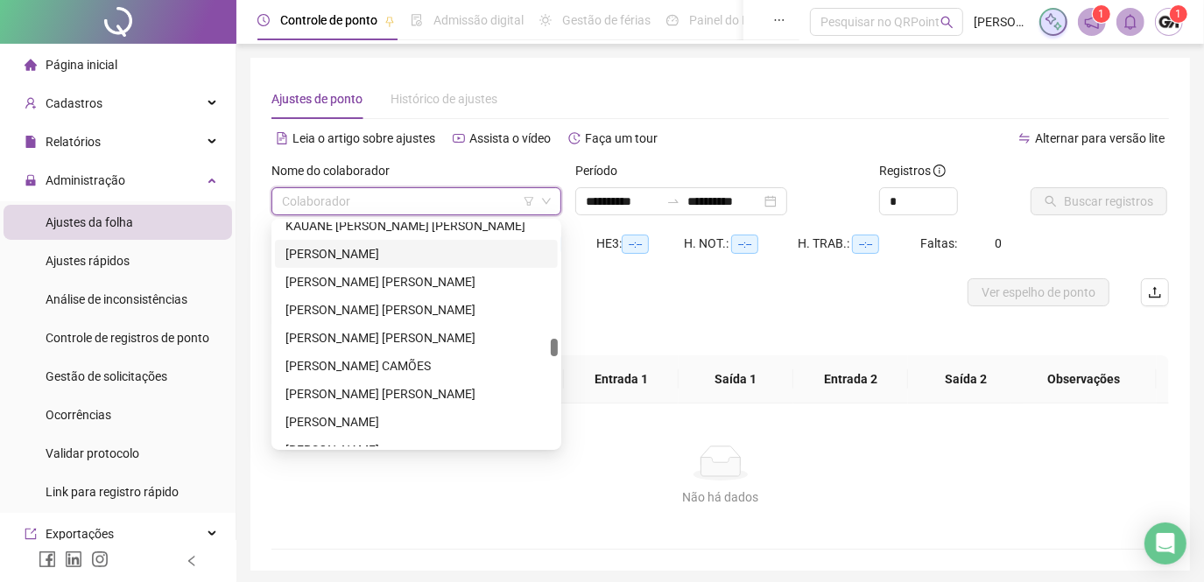
click at [403, 258] on div "[PERSON_NAME]" at bounding box center [416, 253] width 262 height 19
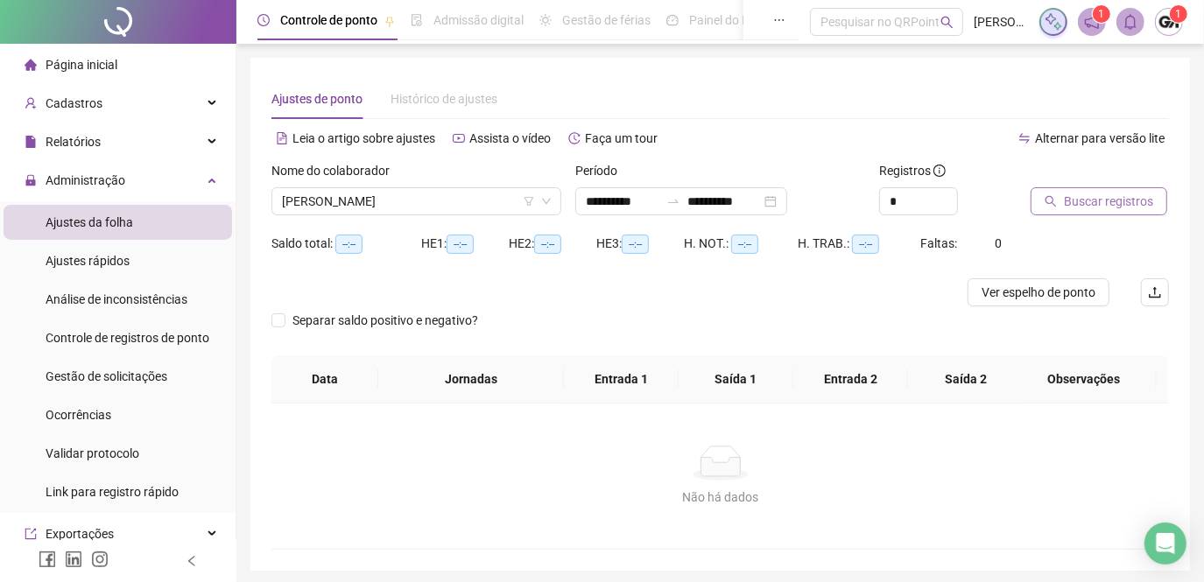
click at [1090, 203] on span "Buscar registros" at bounding box center [1108, 201] width 89 height 19
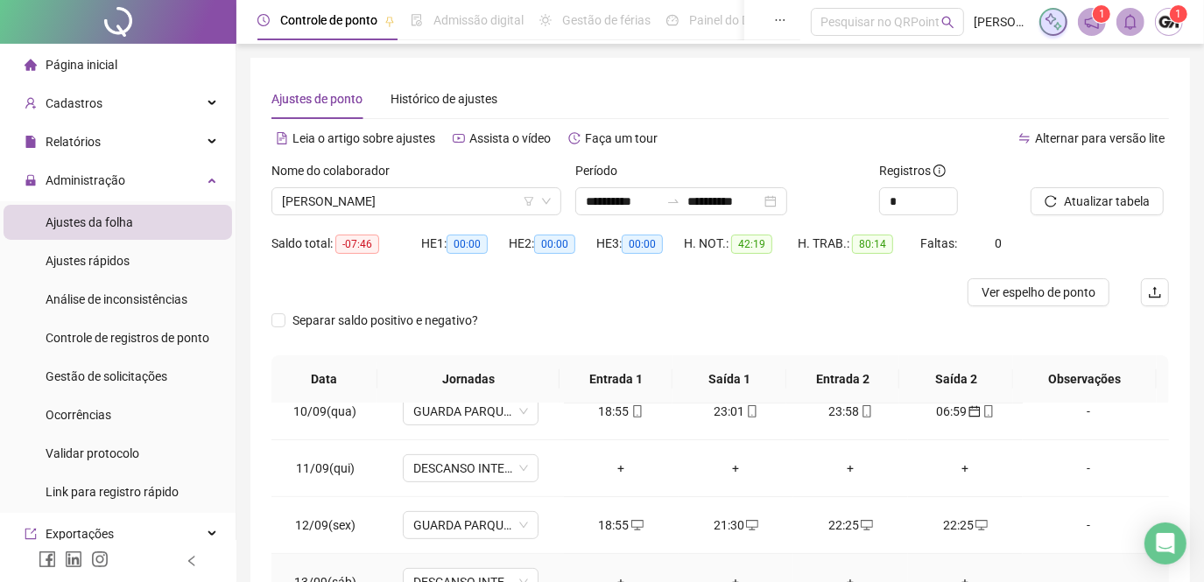
scroll to position [79, 0]
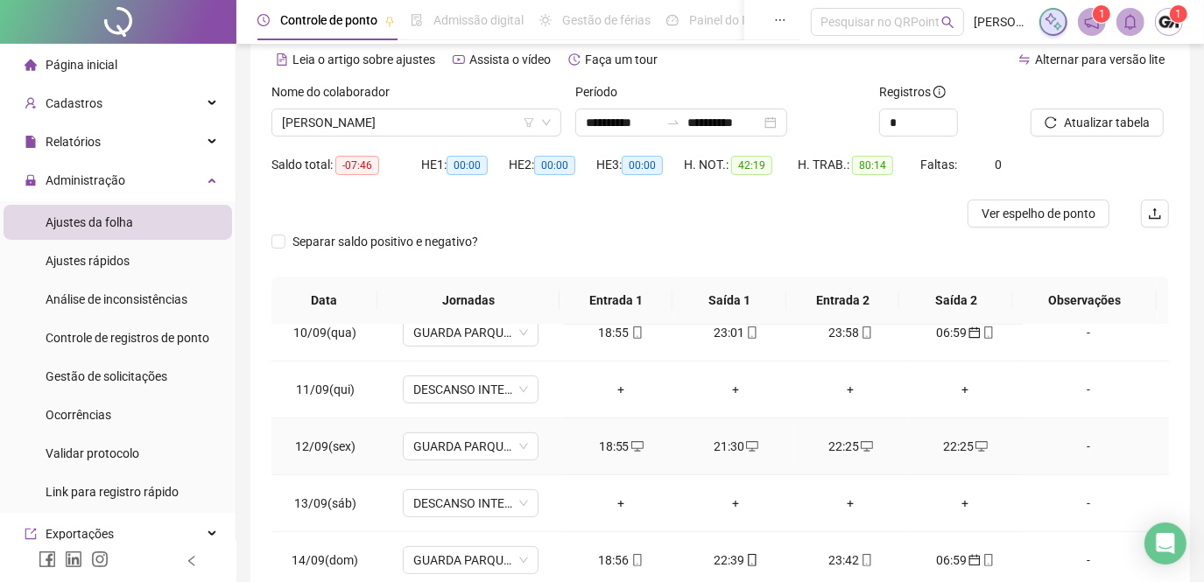
click at [962, 443] on div "22:25" at bounding box center [965, 446] width 87 height 19
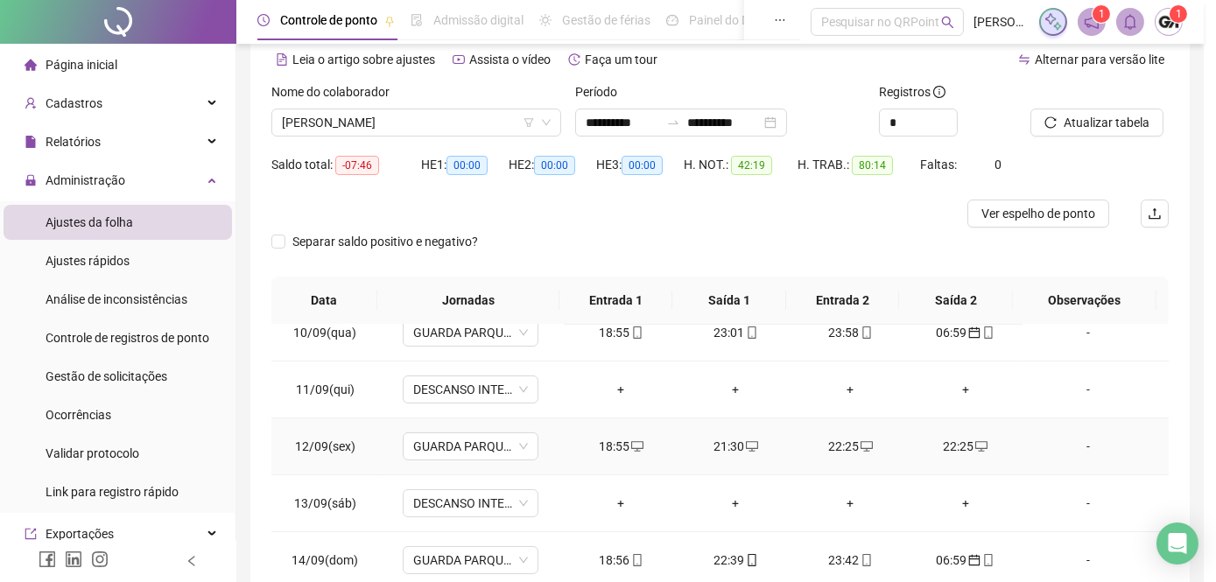
type input "**********"
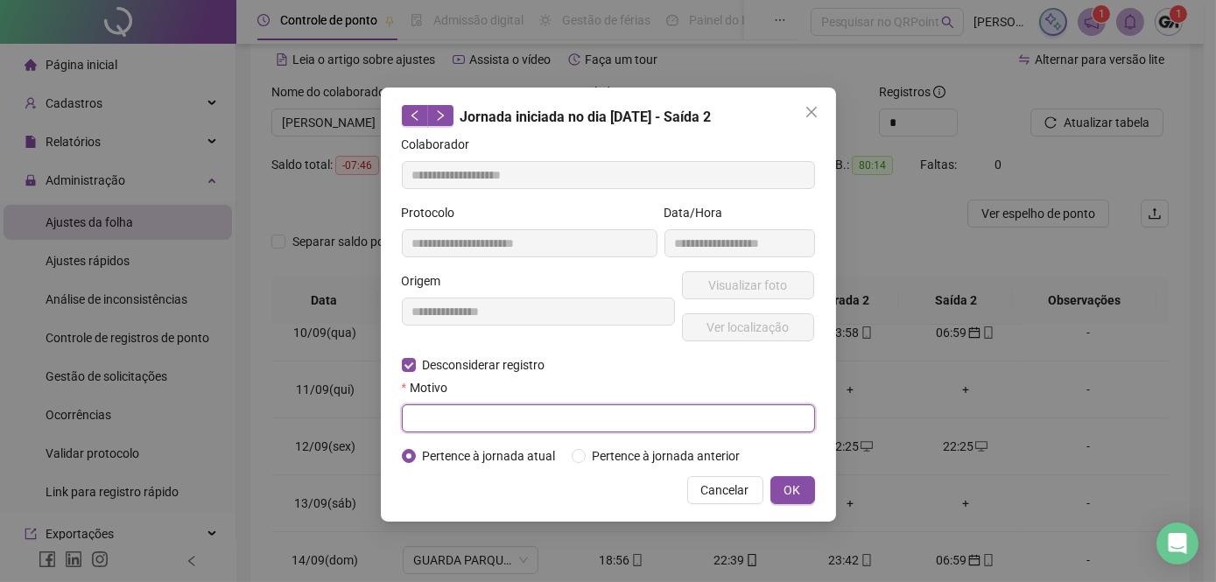
click at [420, 417] on input "text" at bounding box center [608, 419] width 413 height 28
type input "**********"
click at [808, 492] on button "OK" at bounding box center [793, 490] width 45 height 28
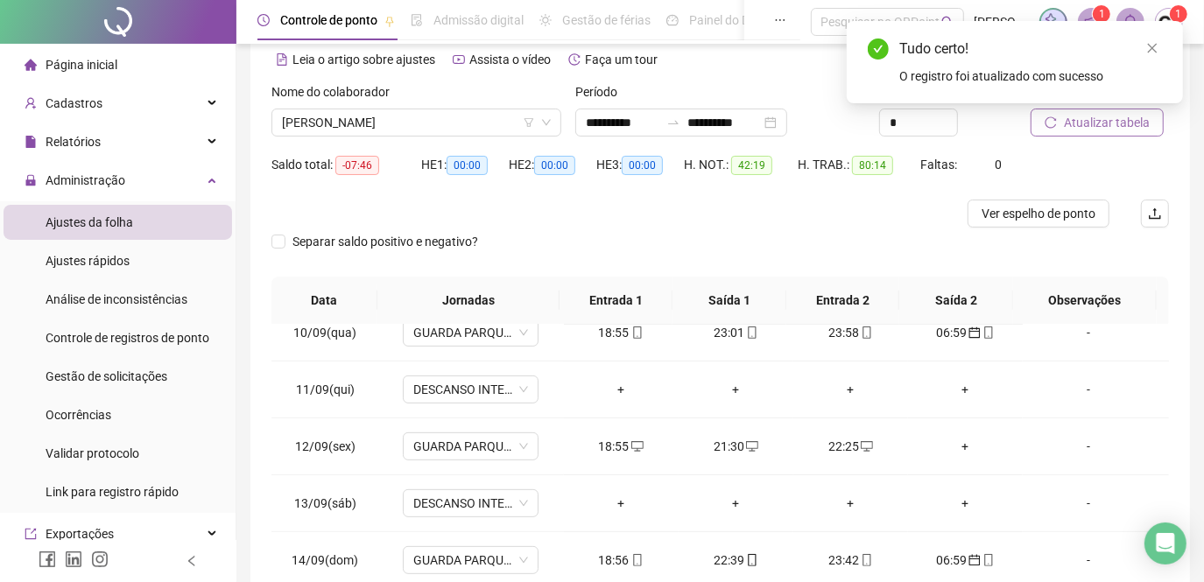
click at [1105, 123] on span "Atualizar tabela" at bounding box center [1107, 122] width 86 height 19
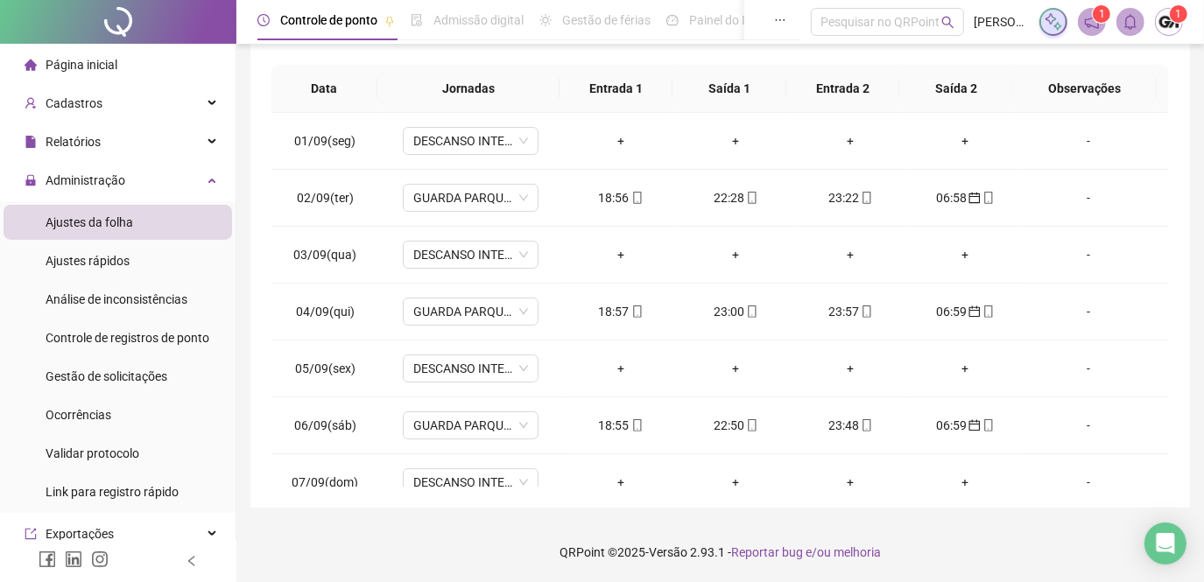
scroll to position [0, 0]
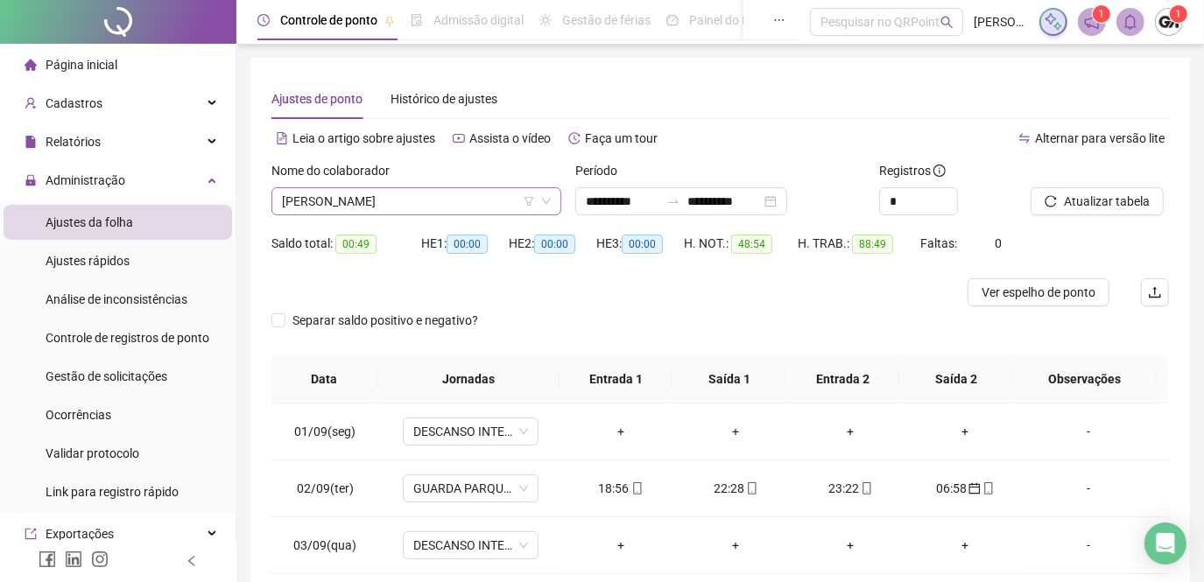
click at [440, 201] on span "[PERSON_NAME]" at bounding box center [416, 201] width 269 height 26
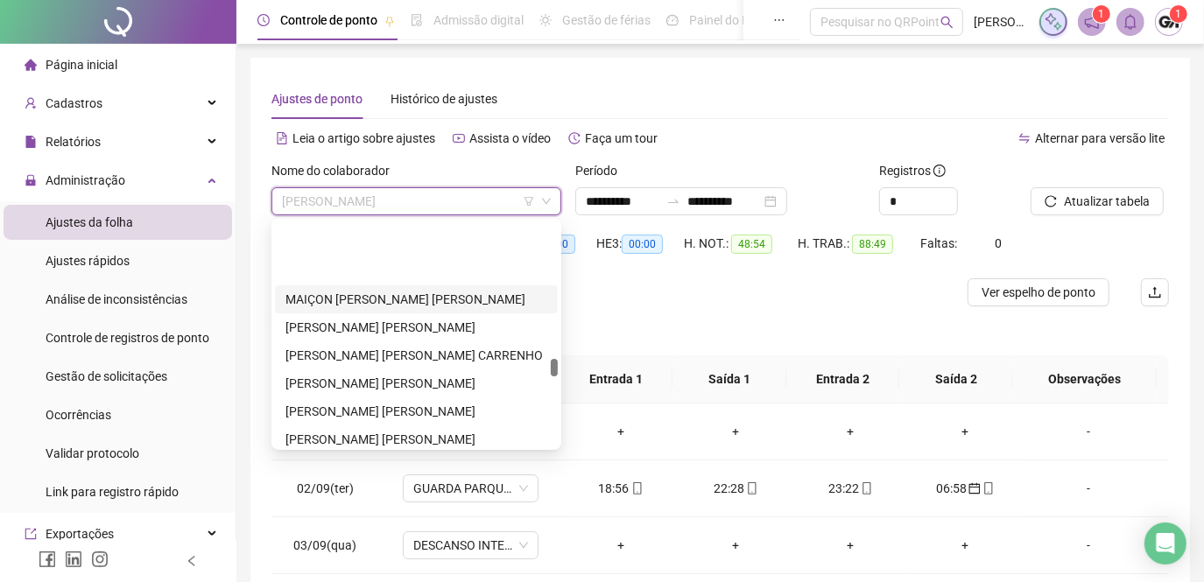
scroll to position [2706, 0]
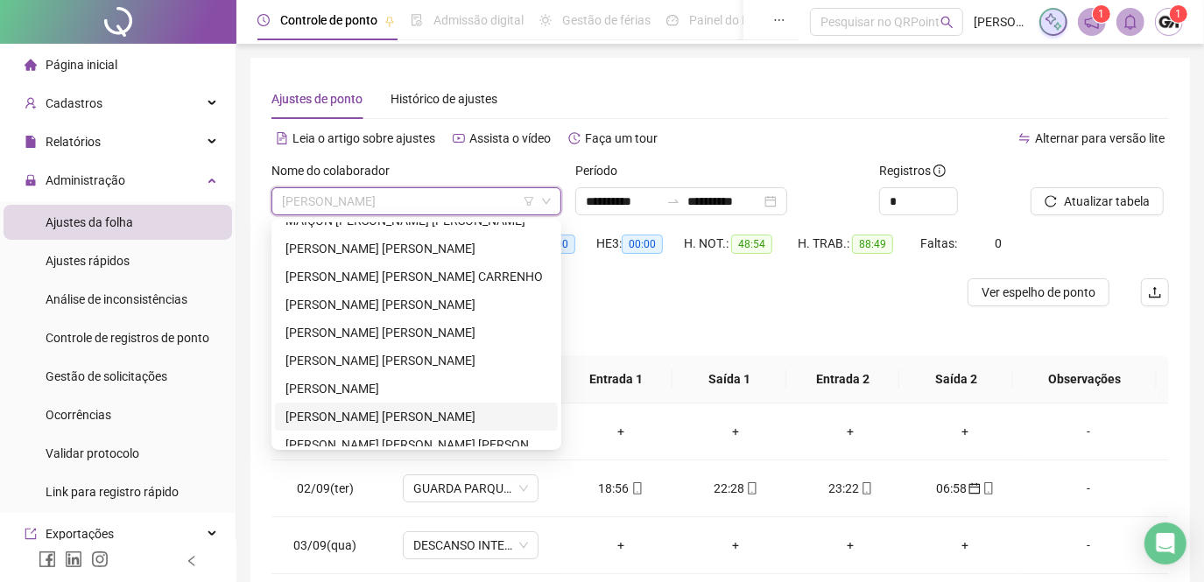
click at [378, 411] on div "[PERSON_NAME] [PERSON_NAME]" at bounding box center [416, 416] width 262 height 19
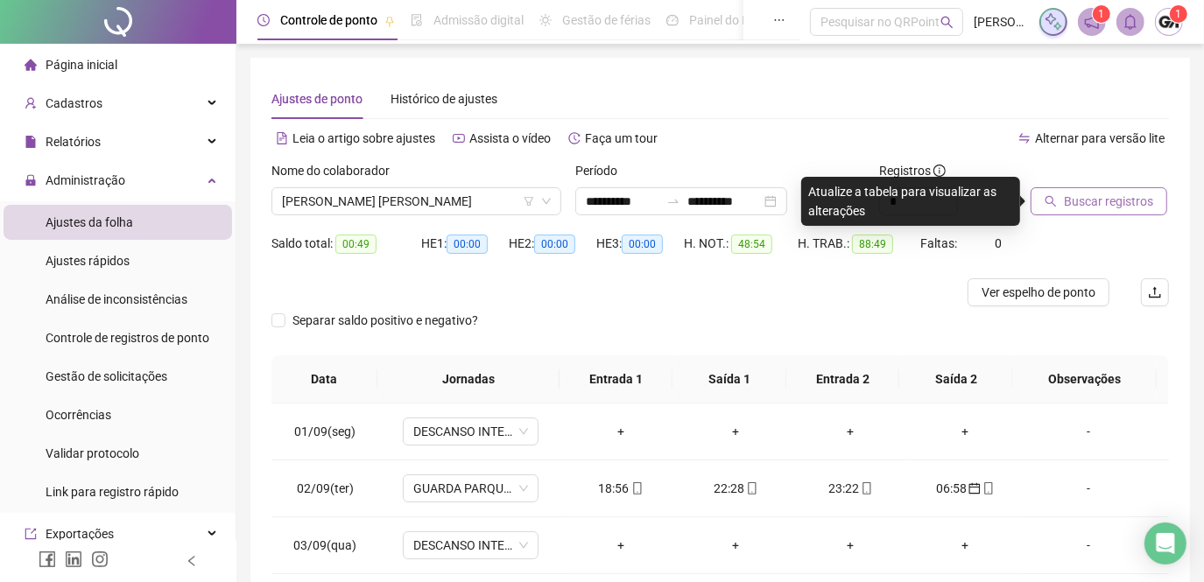
click at [1086, 205] on span "Buscar registros" at bounding box center [1108, 201] width 89 height 19
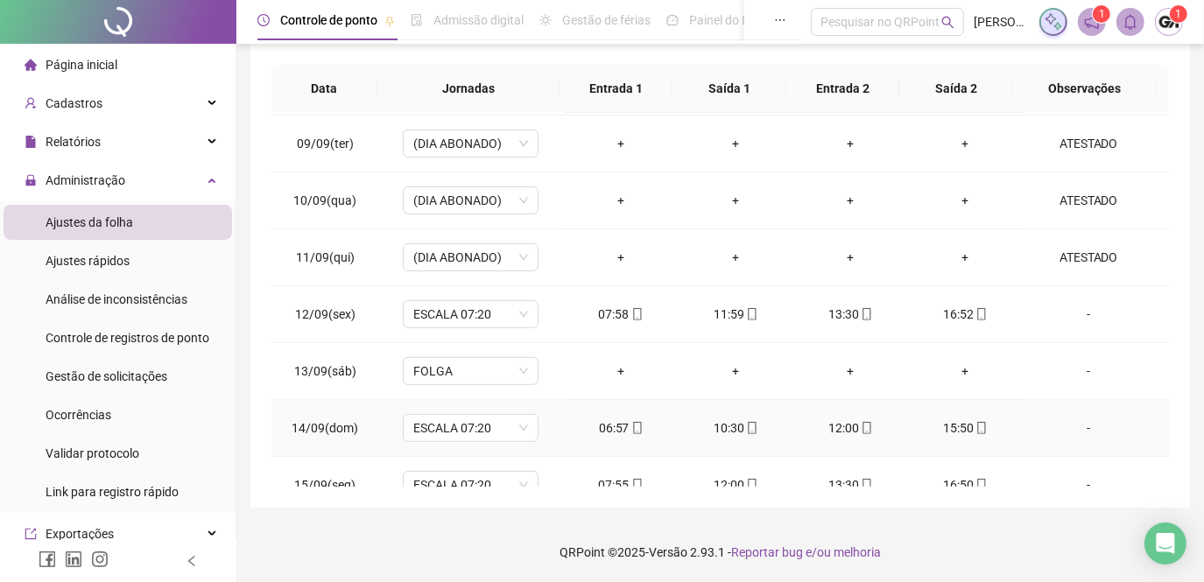
scroll to position [532, 0]
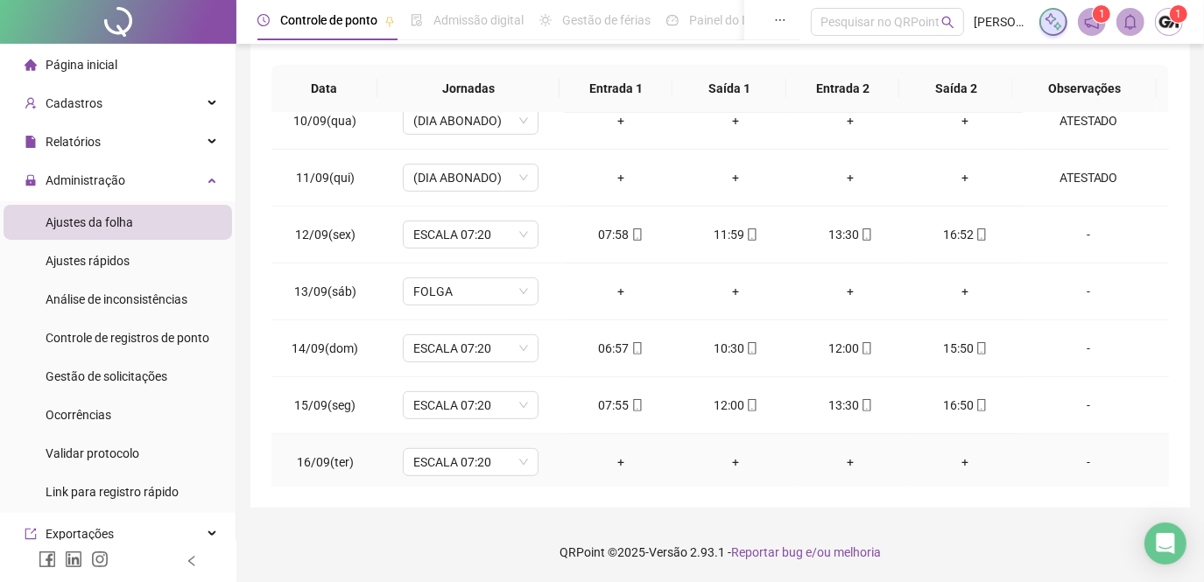
click at [1073, 459] on div "-" at bounding box center [1088, 462] width 103 height 19
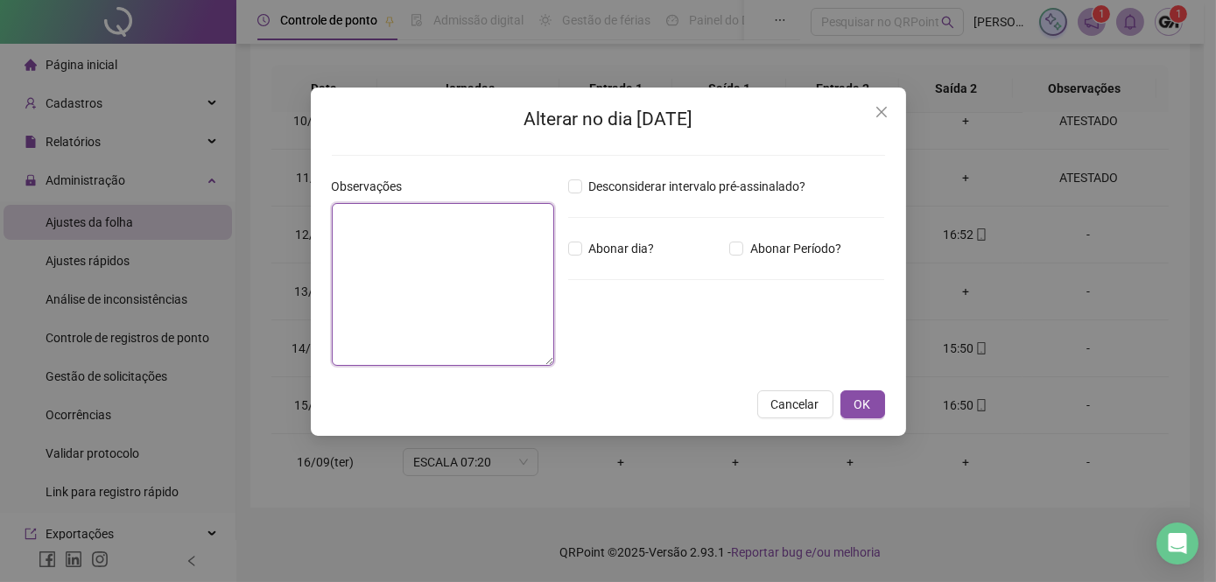
click at [373, 222] on textarea at bounding box center [443, 284] width 222 height 163
type textarea "********"
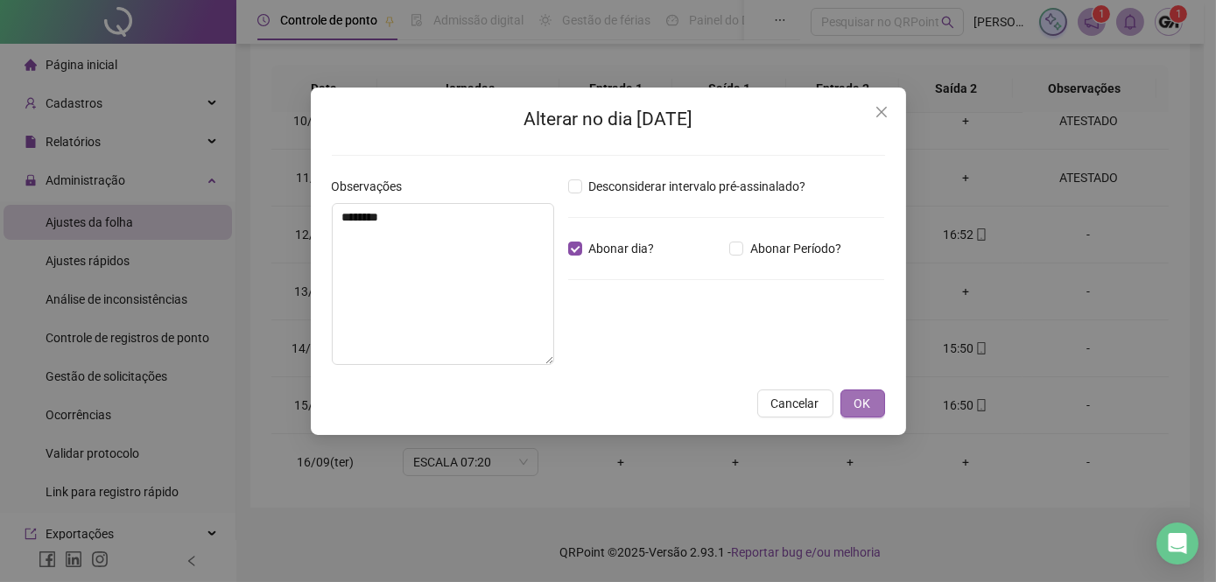
click at [870, 399] on button "OK" at bounding box center [863, 404] width 45 height 28
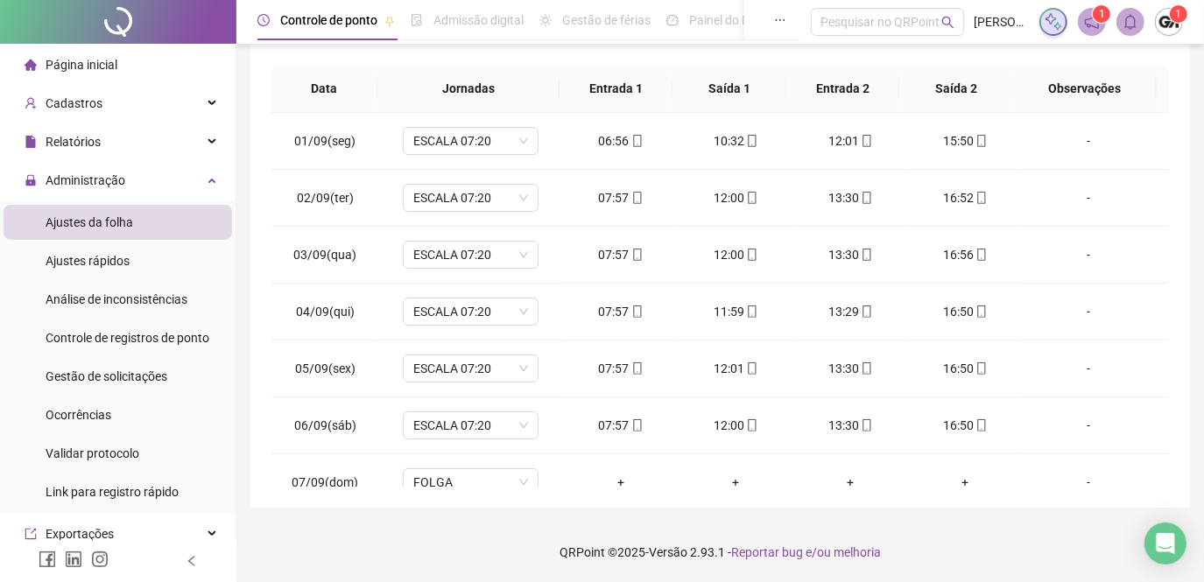
scroll to position [0, 0]
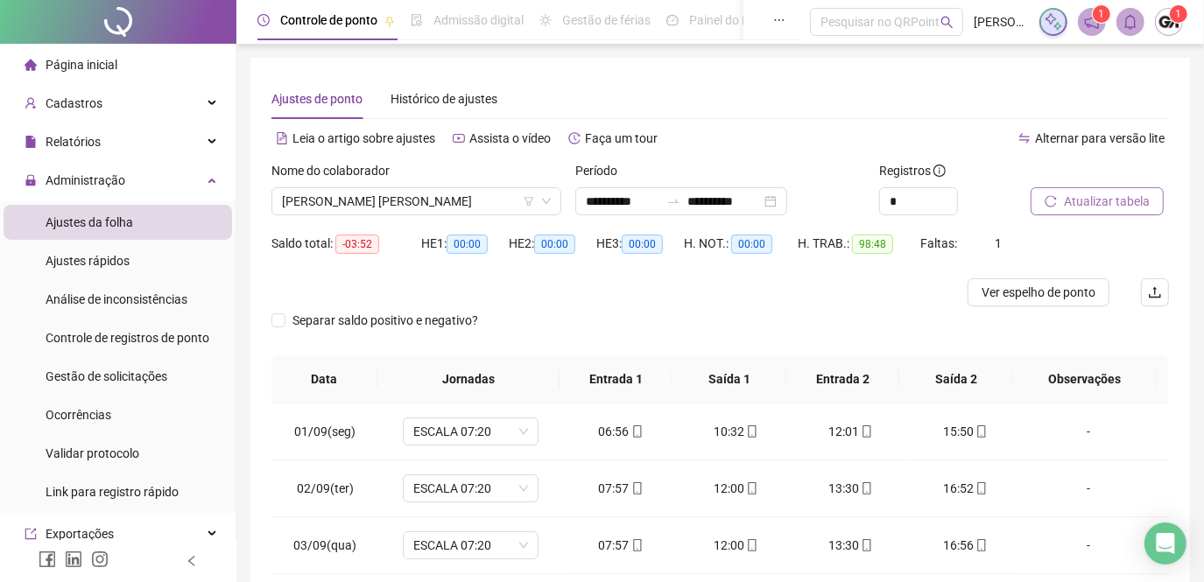
click at [1079, 208] on span "Atualizar tabela" at bounding box center [1107, 201] width 86 height 19
click at [486, 208] on span "[PERSON_NAME] [PERSON_NAME]" at bounding box center [416, 201] width 269 height 26
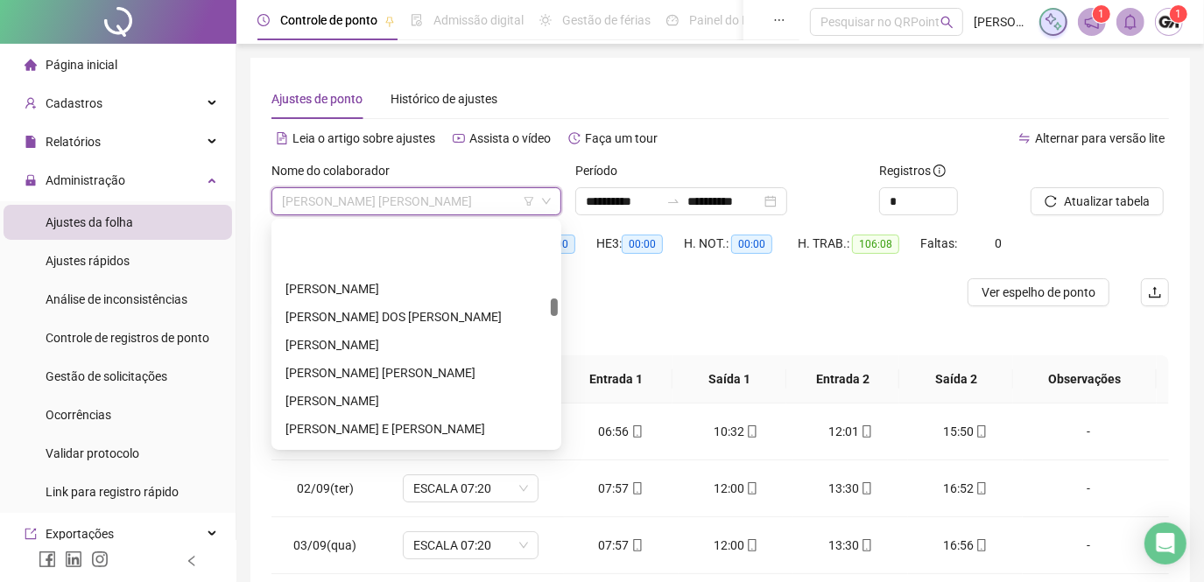
scroll to position [1512, 0]
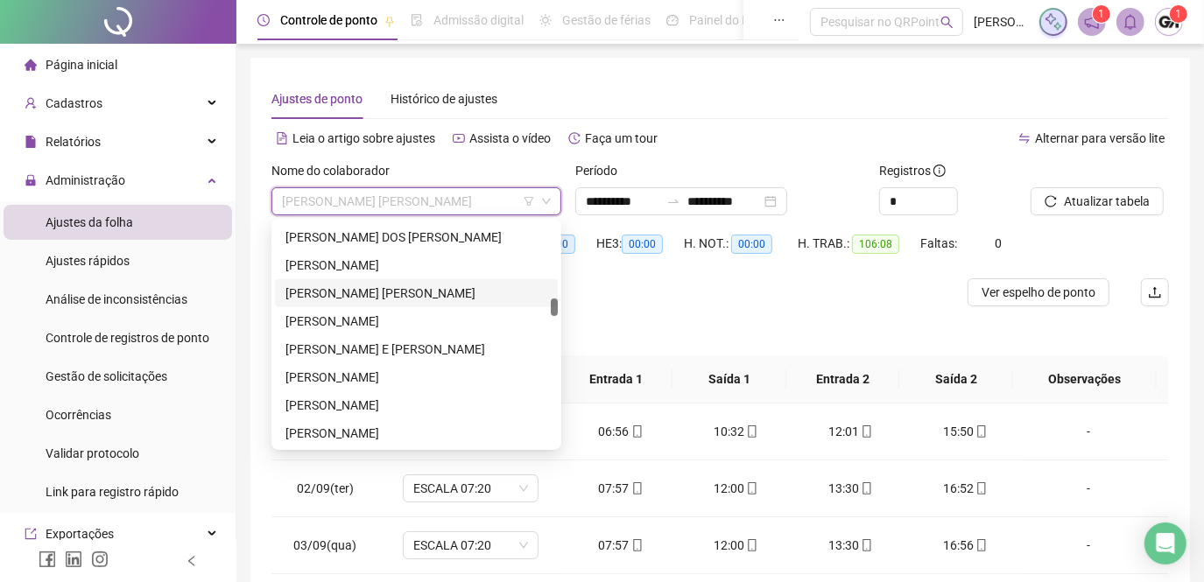
click at [427, 299] on div "[PERSON_NAME] [PERSON_NAME]" at bounding box center [416, 293] width 262 height 19
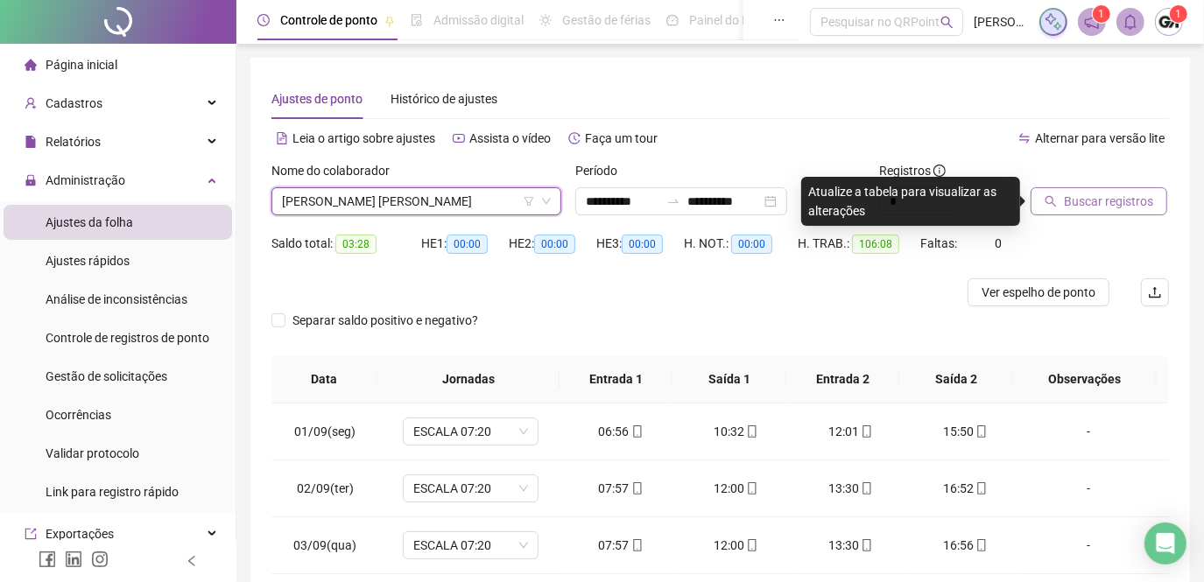
click at [1080, 209] on span "Buscar registros" at bounding box center [1108, 201] width 89 height 19
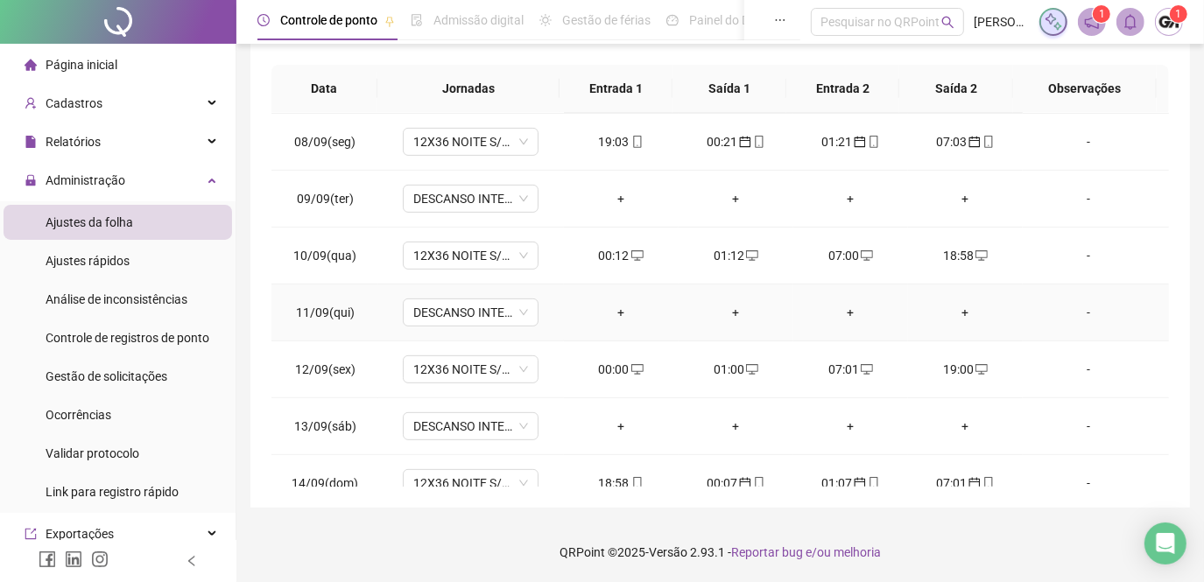
scroll to position [532, 0]
